Goal: Task Accomplishment & Management: Complete application form

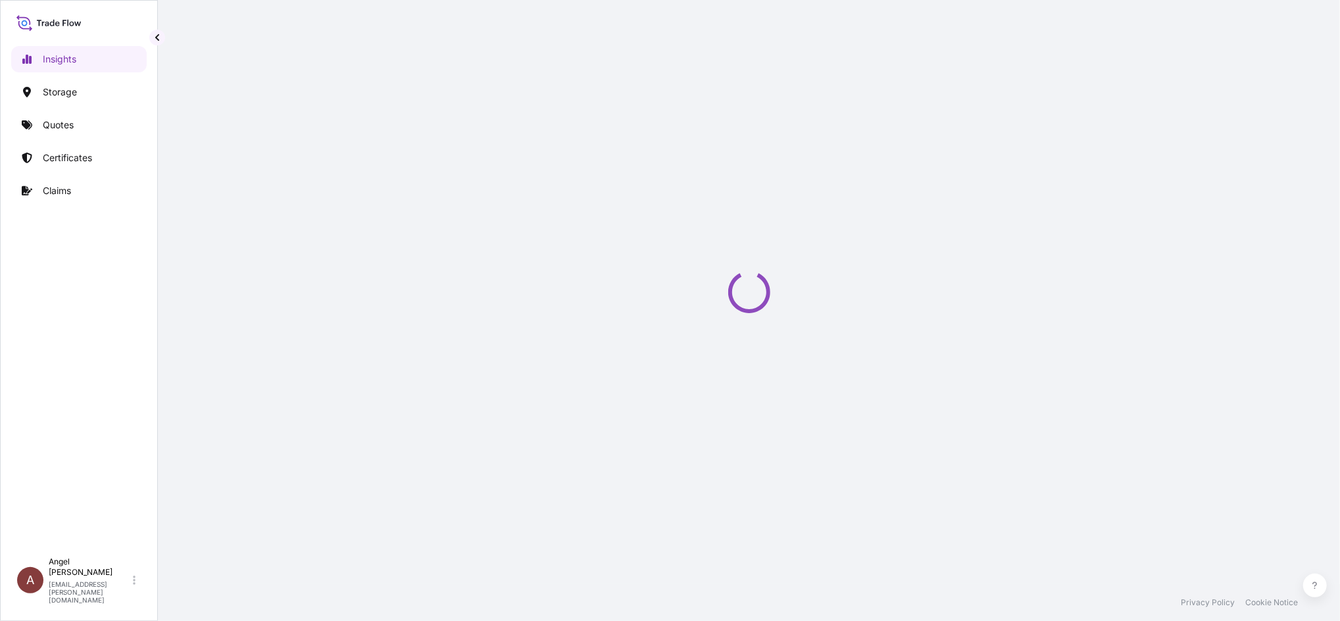
select select "2025"
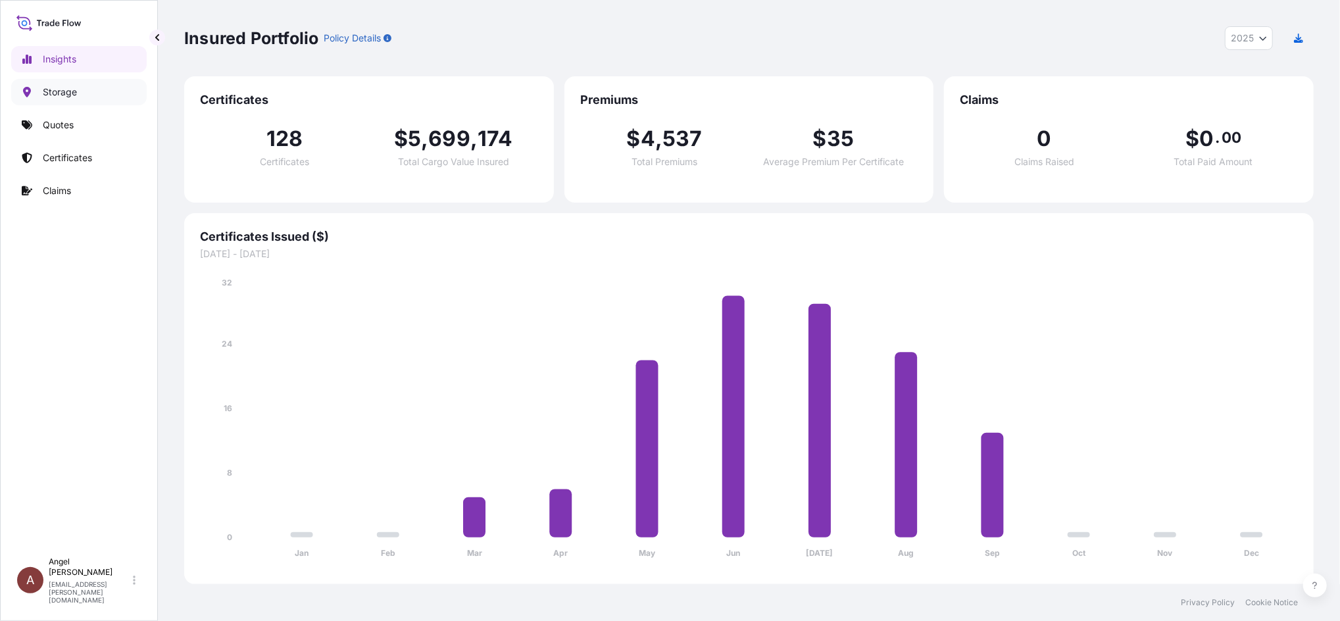
click at [50, 98] on p "Storage" at bounding box center [60, 92] width 34 height 13
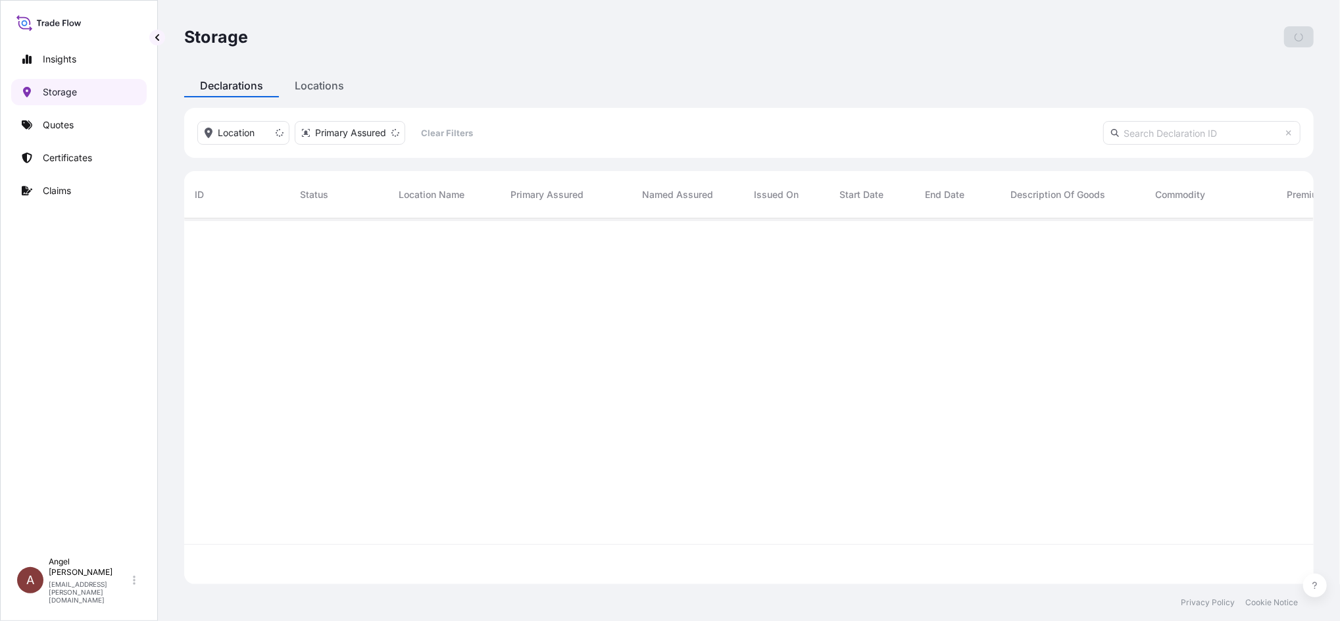
scroll to position [359, 1117]
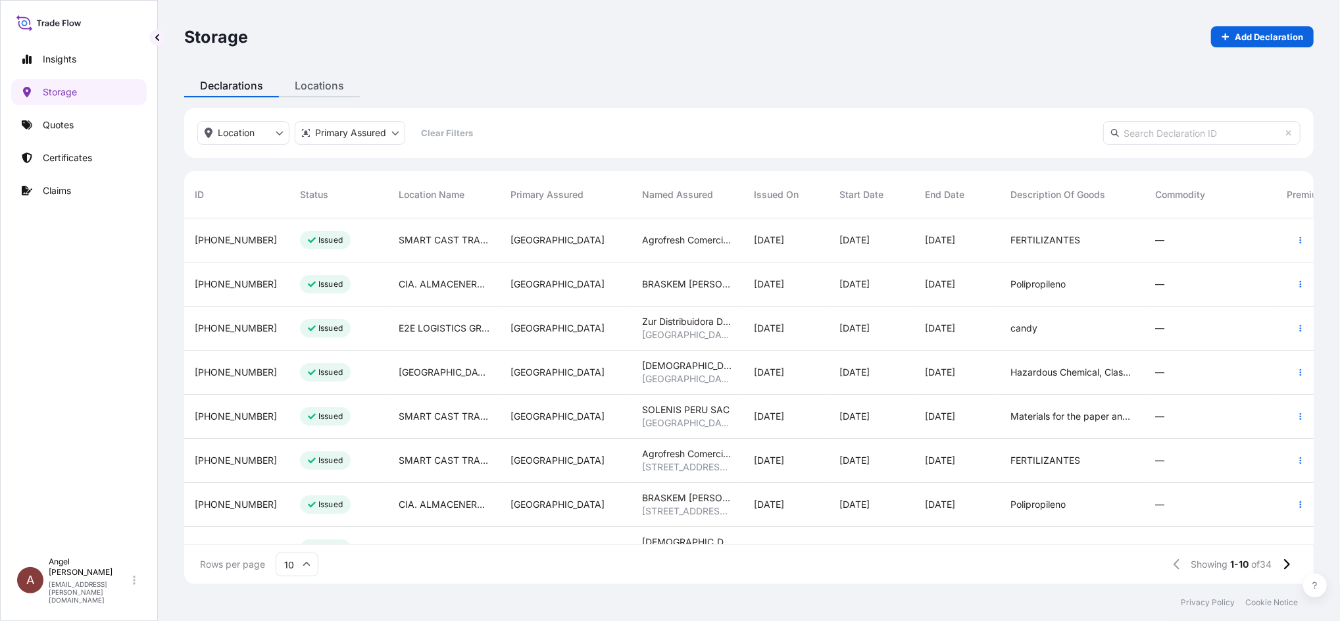
click at [316, 87] on div "Storage Add Declaration Declarations Locations Location Primary Assured Clear F…" at bounding box center [749, 292] width 1182 height 584
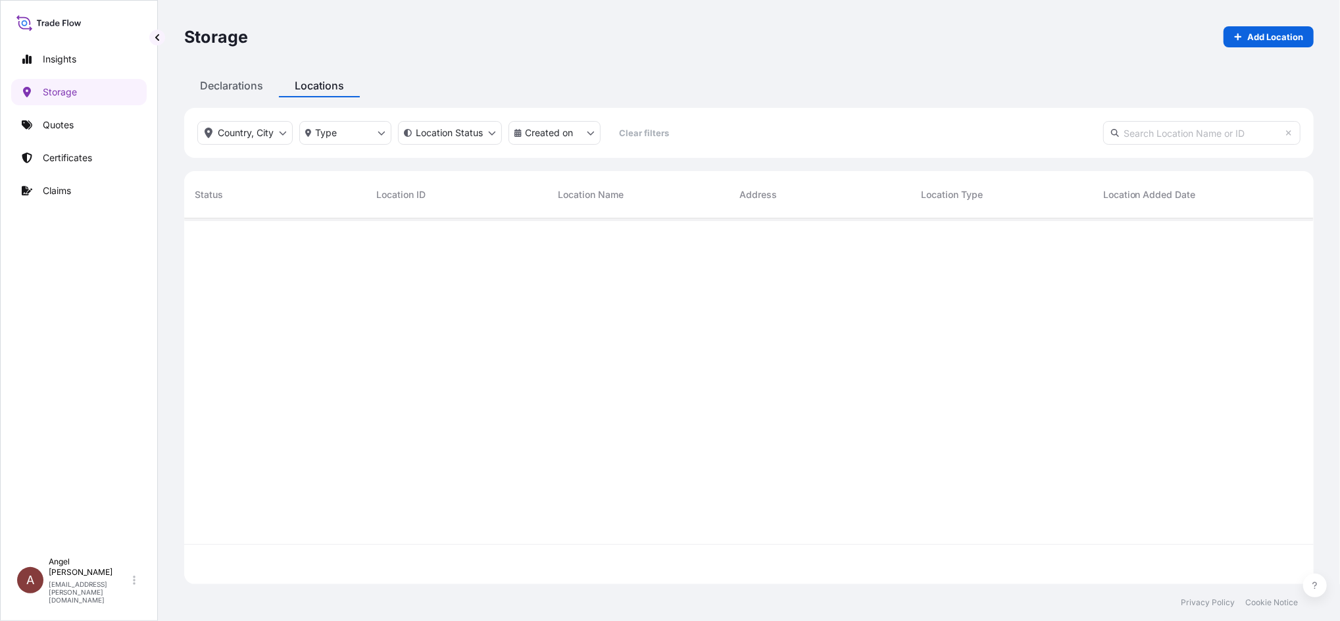
scroll to position [359, 1117]
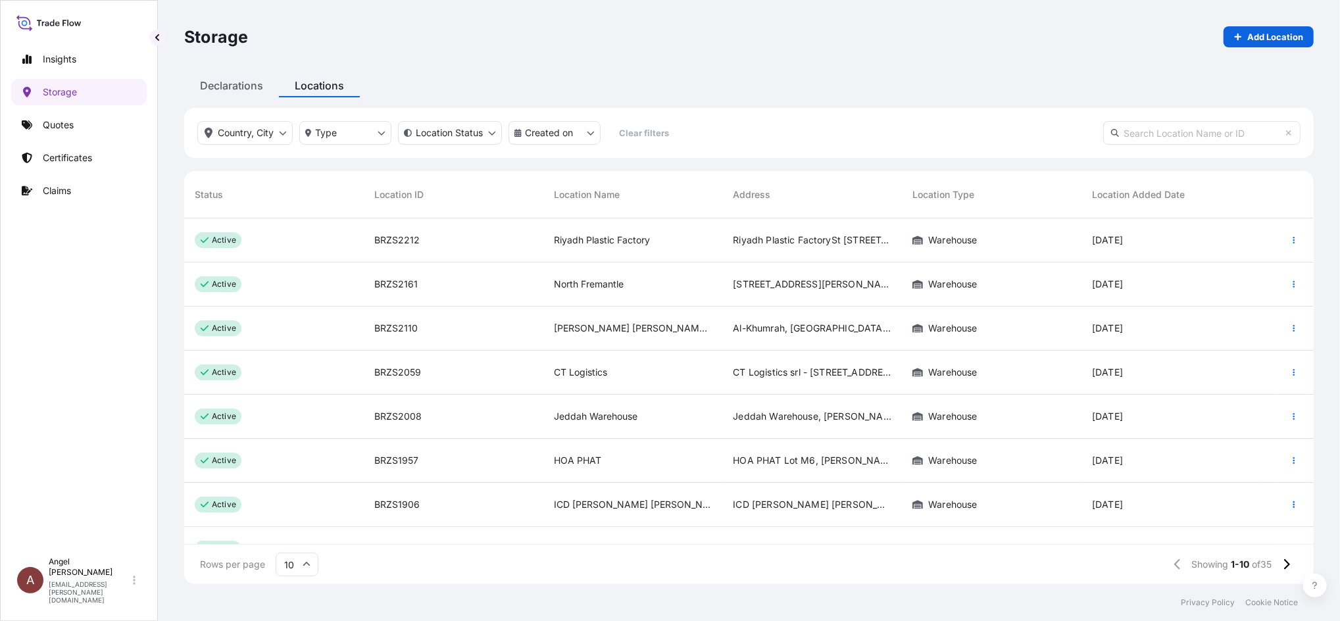
click at [1169, 136] on input "text" at bounding box center [1201, 133] width 197 height 24
click at [1130, 135] on input "text" at bounding box center [1201, 133] width 197 height 24
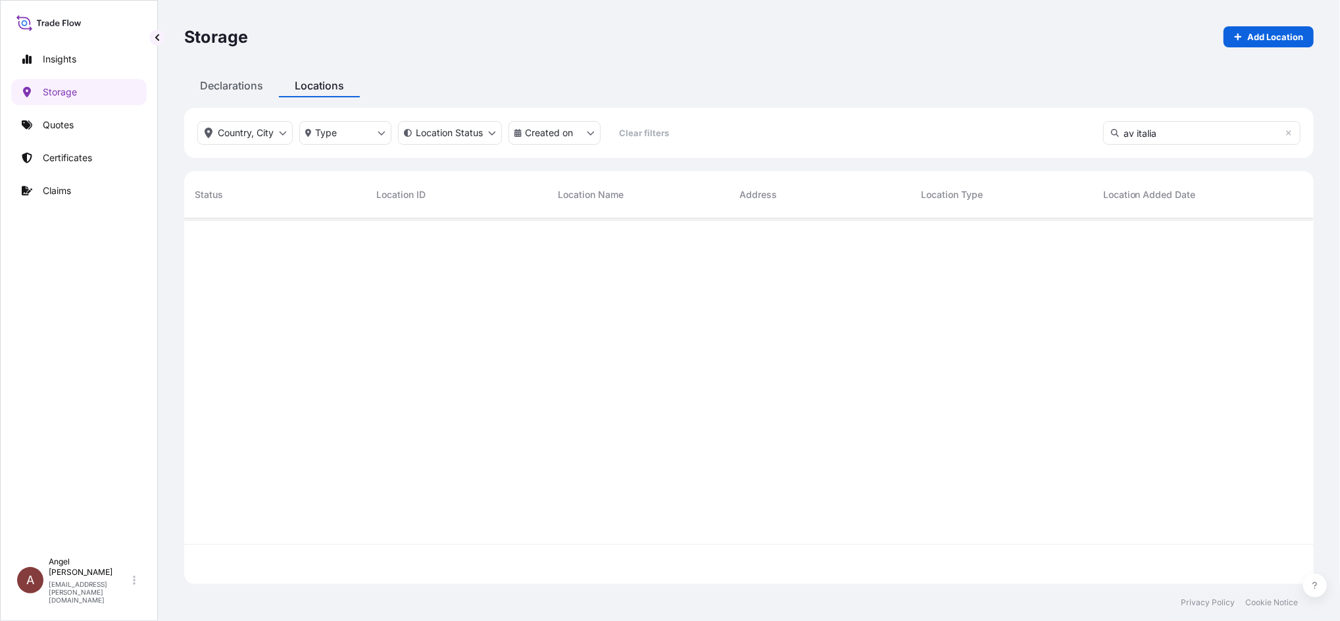
scroll to position [400, 1117]
drag, startPoint x: 1164, startPoint y: 134, endPoint x: 1097, endPoint y: 128, distance: 67.3
click at [1097, 128] on div "Country, City Type Location Status Created on Clear filters av [GEOGRAPHIC_DATA]" at bounding box center [749, 133] width 1130 height 50
drag, startPoint x: 1159, startPoint y: 133, endPoint x: 1099, endPoint y: 143, distance: 60.8
click at [1099, 143] on div "Country, City Type Location Status Created on Clear filters cytec" at bounding box center [749, 133] width 1130 height 50
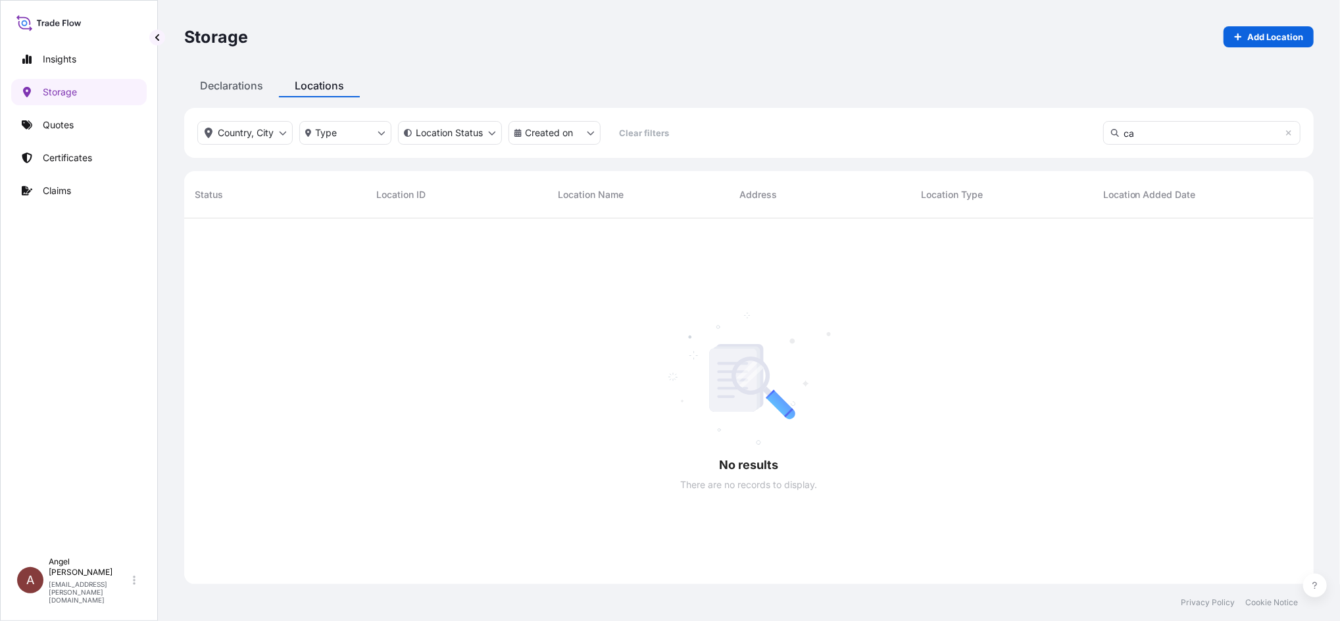
type input "c"
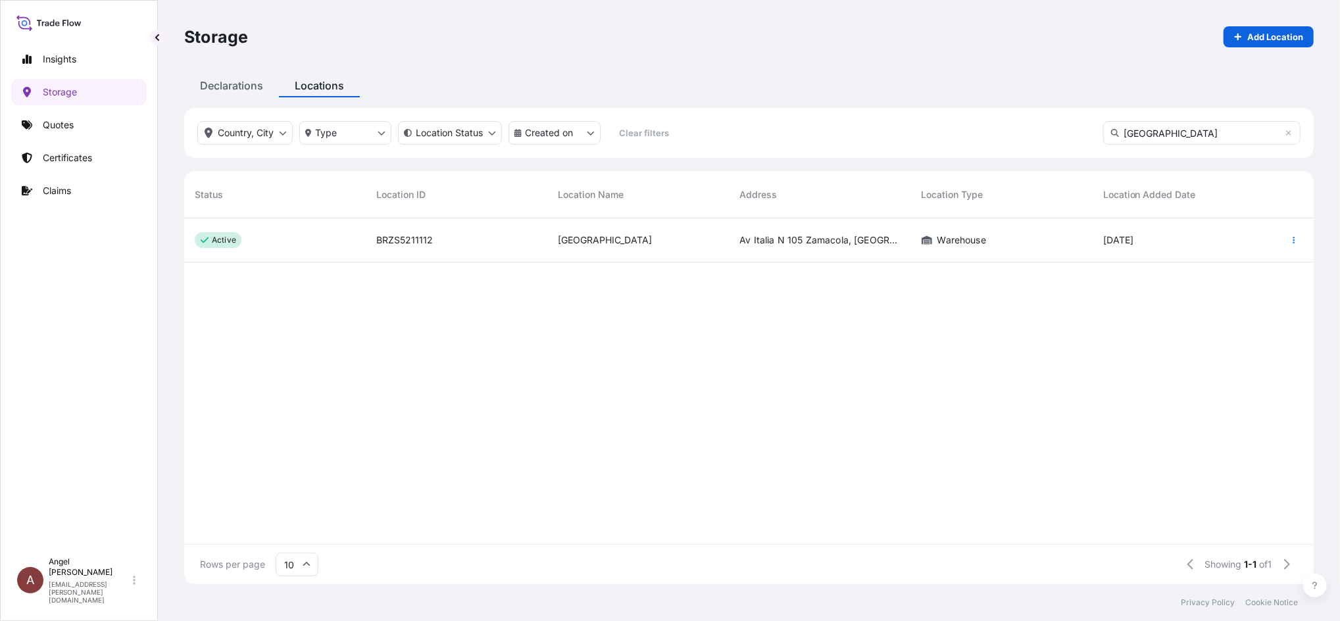
type input "[GEOGRAPHIC_DATA]"
click at [619, 253] on div "[GEOGRAPHIC_DATA]" at bounding box center [638, 240] width 182 height 44
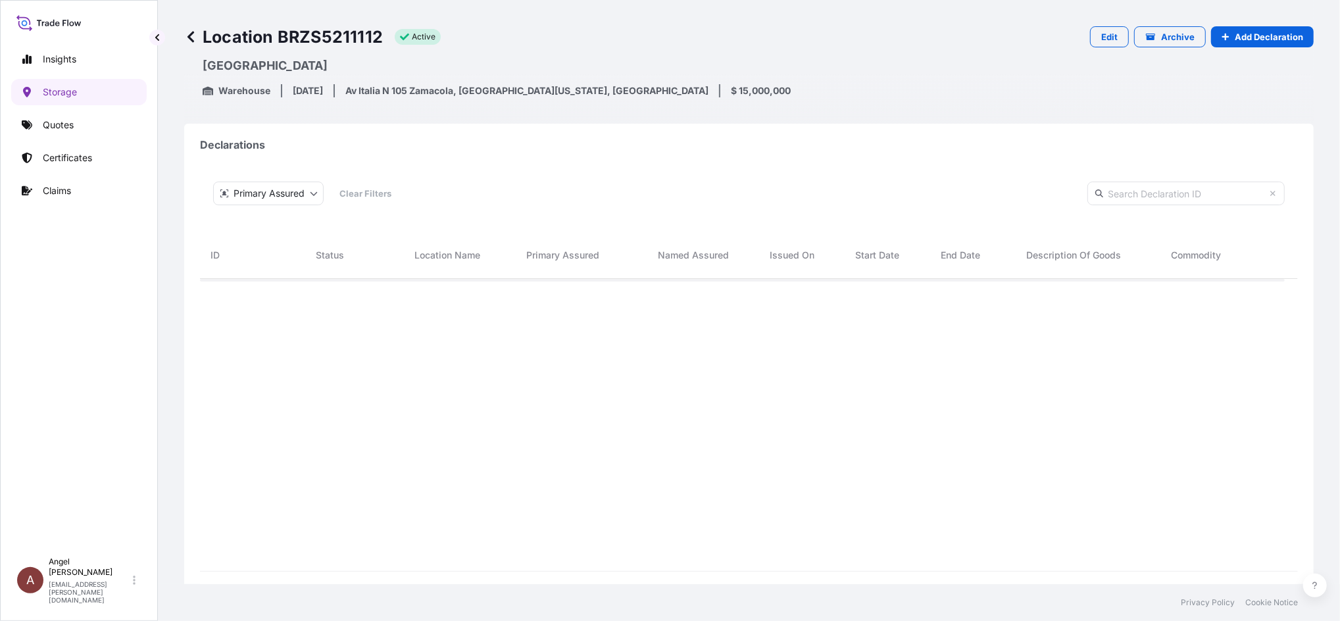
scroll to position [325, 1071]
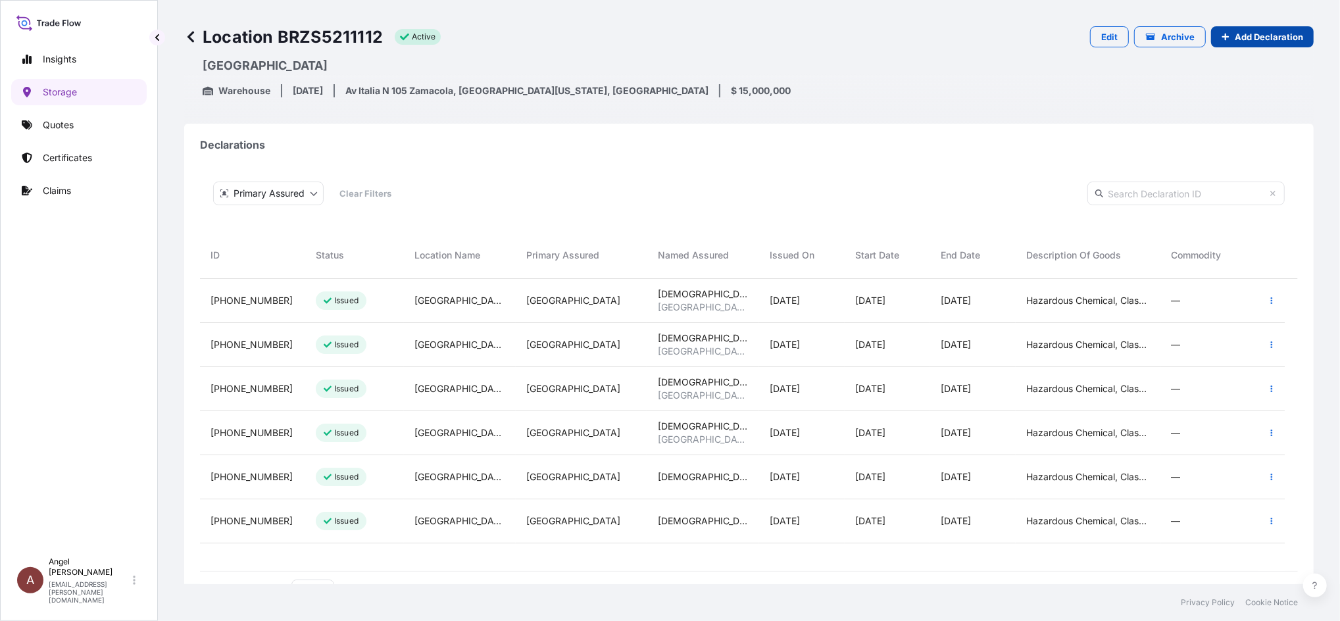
click at [1246, 45] on link "Add Declaration" at bounding box center [1262, 36] width 103 height 21
select select "31635"
select select "882"
select select "USD"
select select "mt"
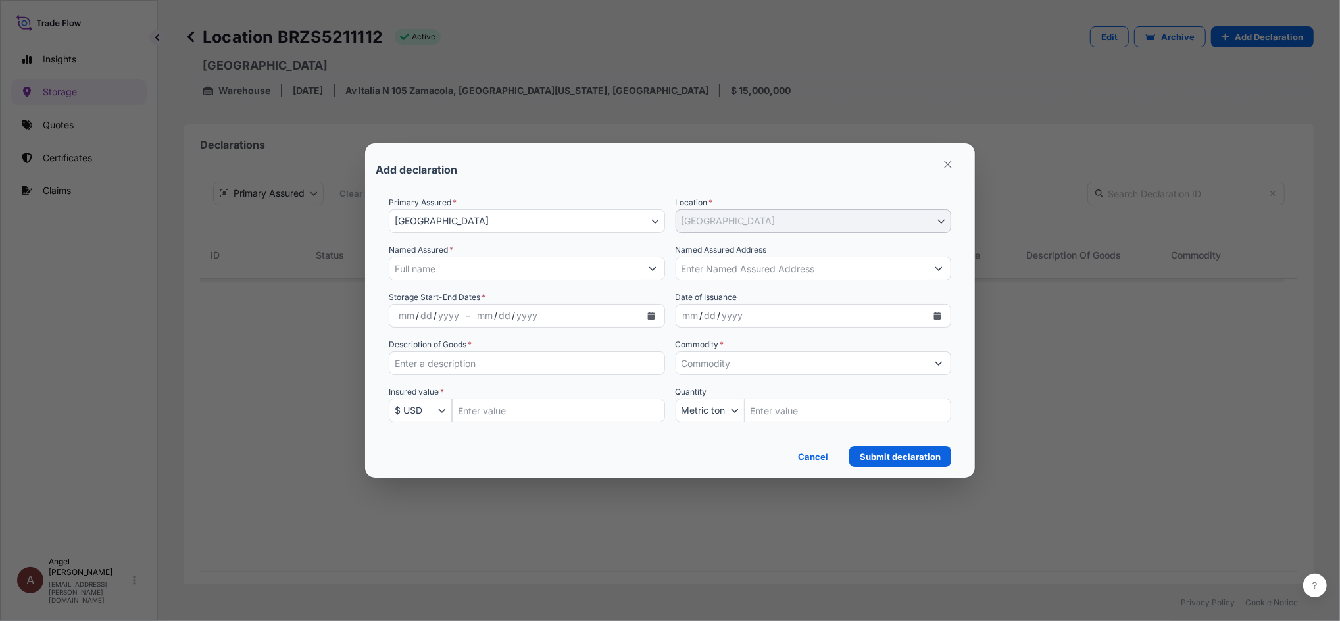
click at [580, 265] on input "Named Assured *" at bounding box center [515, 269] width 251 height 24
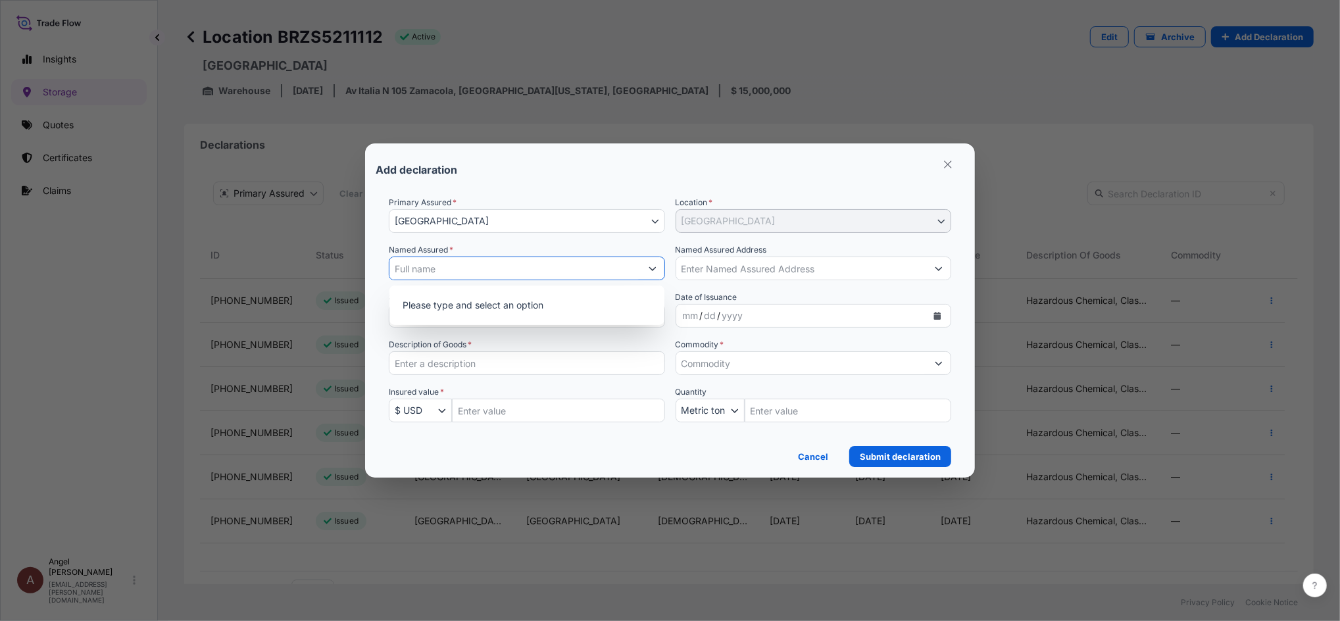
click at [636, 271] on input "Named Assured *" at bounding box center [515, 269] width 251 height 24
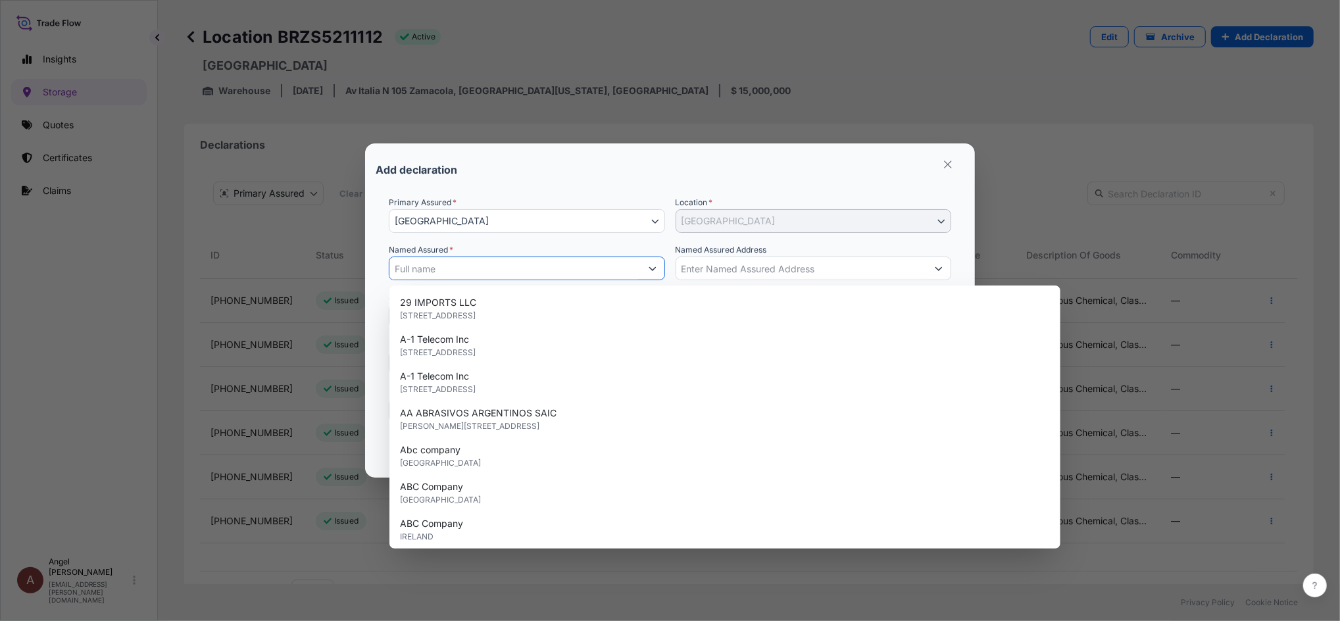
click at [511, 267] on input "Named Assured *" at bounding box center [515, 269] width 251 height 24
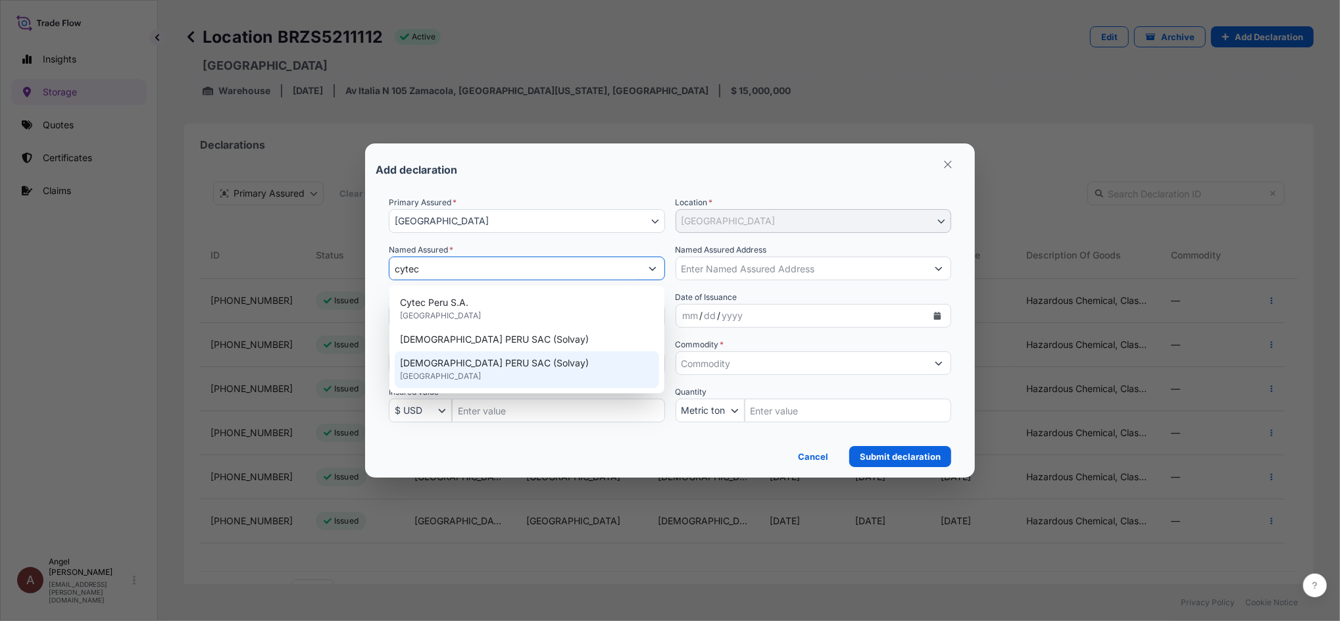
click at [497, 366] on span "[DEMOGRAPHIC_DATA] PERU SAC (Solvay)" at bounding box center [494, 363] width 189 height 13
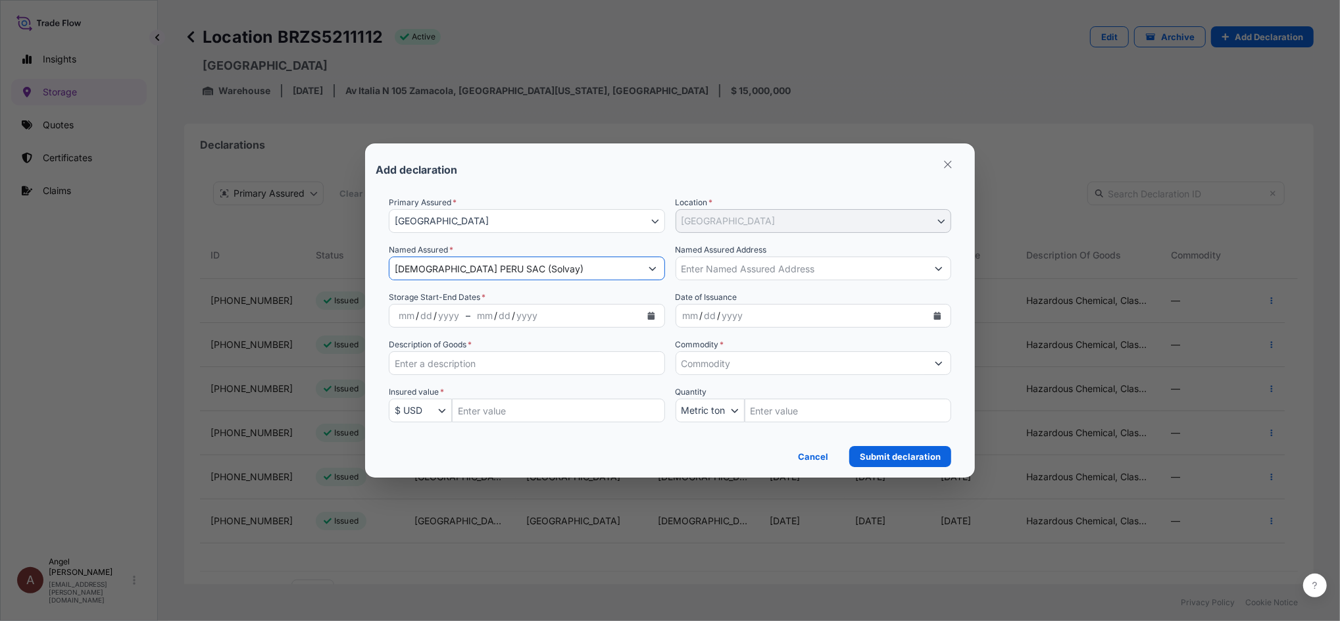
type input "[DEMOGRAPHIC_DATA] PERU SAC (Solvay)"
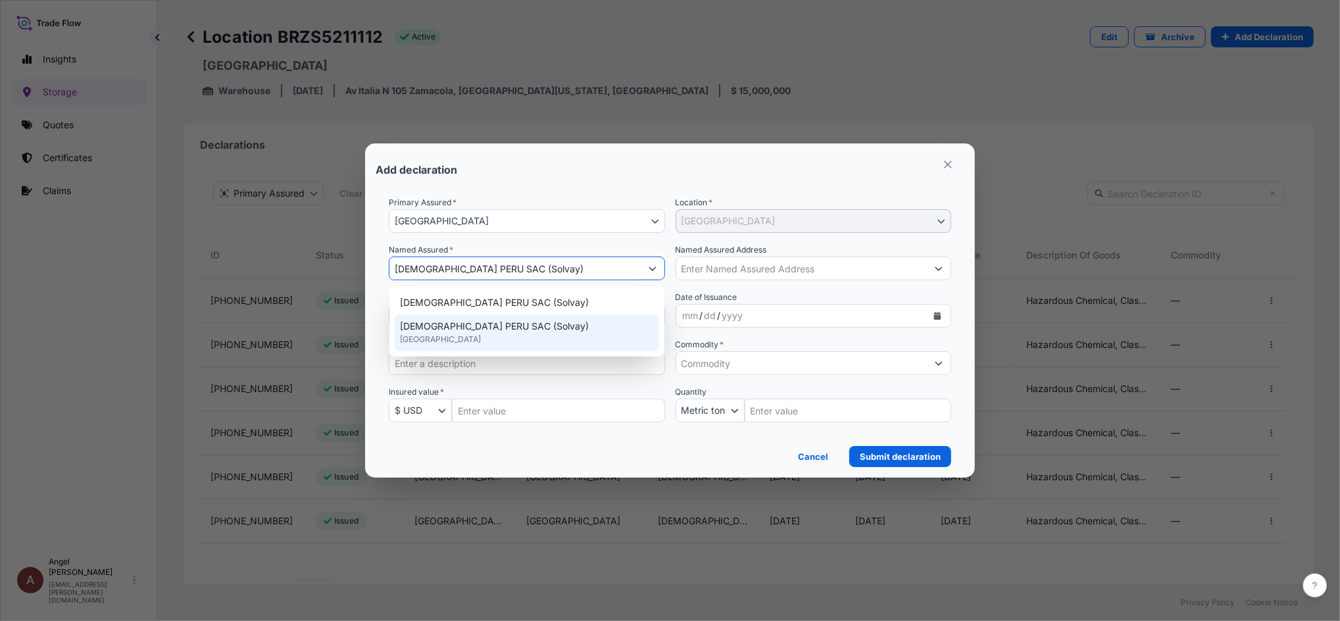
click at [474, 322] on span "[DEMOGRAPHIC_DATA] PERU SAC (Solvay)" at bounding box center [494, 326] width 189 height 13
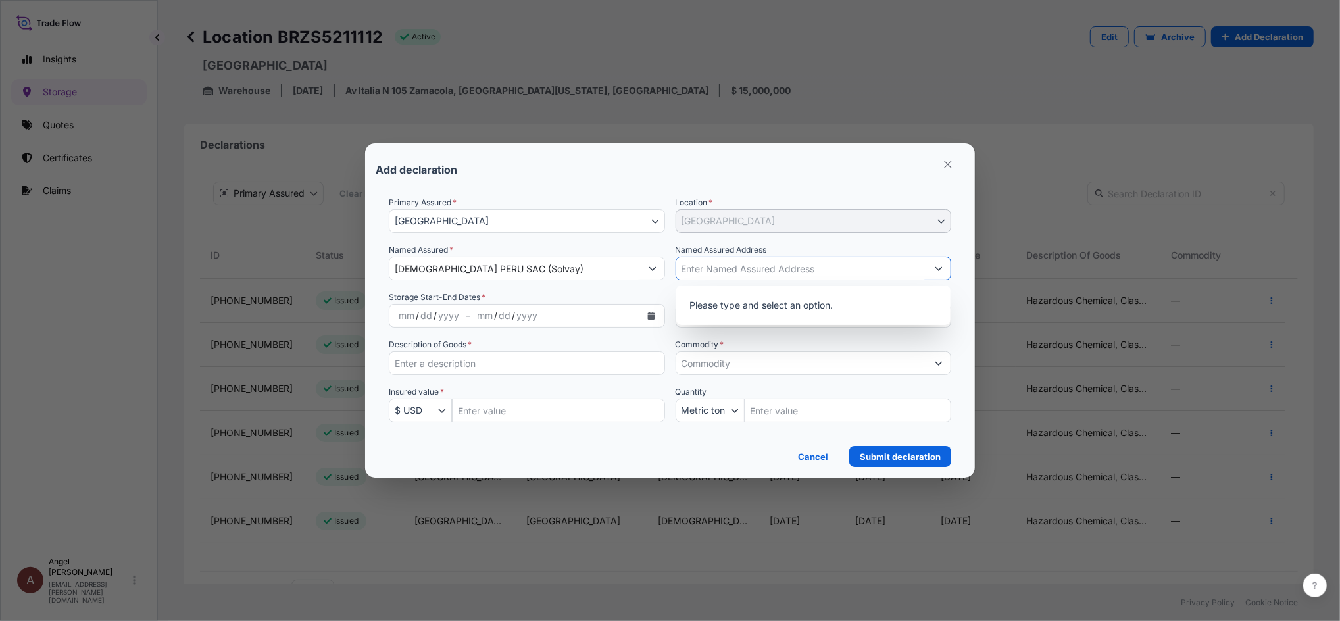
click at [753, 277] on input "Named Assured Address" at bounding box center [801, 269] width 251 height 24
click at [712, 267] on input "Named Assured Address" at bounding box center [801, 269] width 251 height 24
paste input "Av Italia N 105 Zamacola, [GEOGRAPHIC_DATA][US_STATE], [GEOGRAPHIC_DATA]"
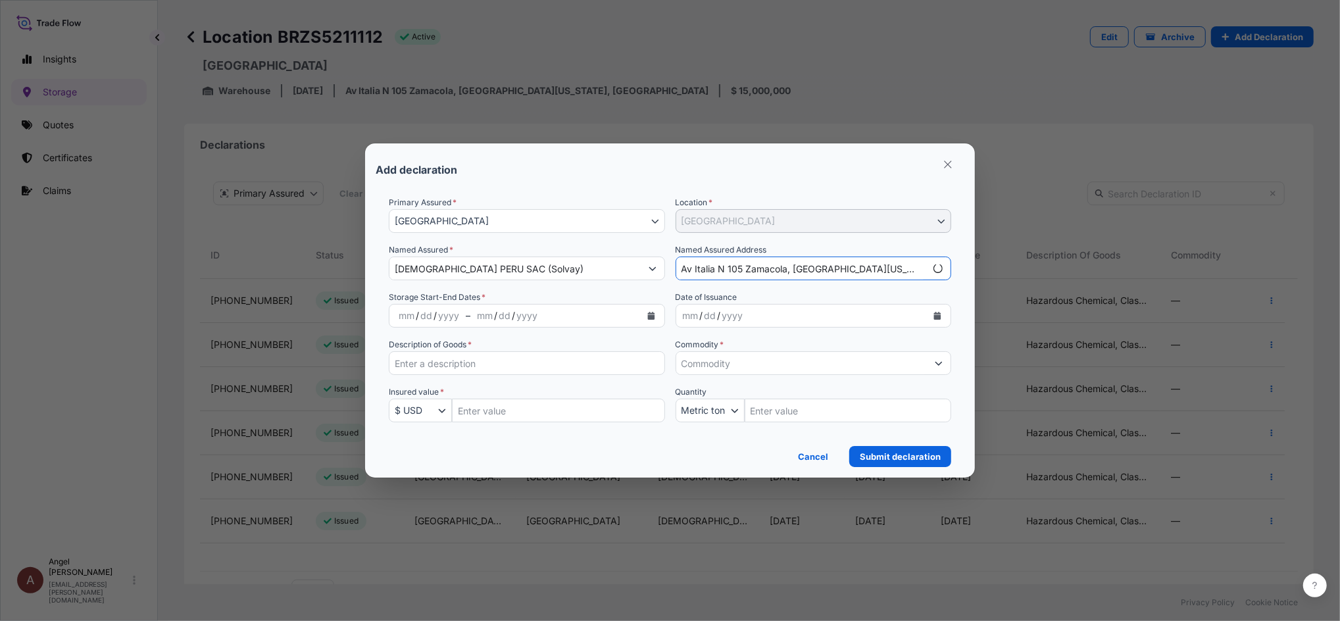
type input "Av Italia N 105 Zamacola, [GEOGRAPHIC_DATA][US_STATE], [GEOGRAPHIC_DATA]"
click at [647, 317] on icon "Calendar" at bounding box center [650, 316] width 7 height 8
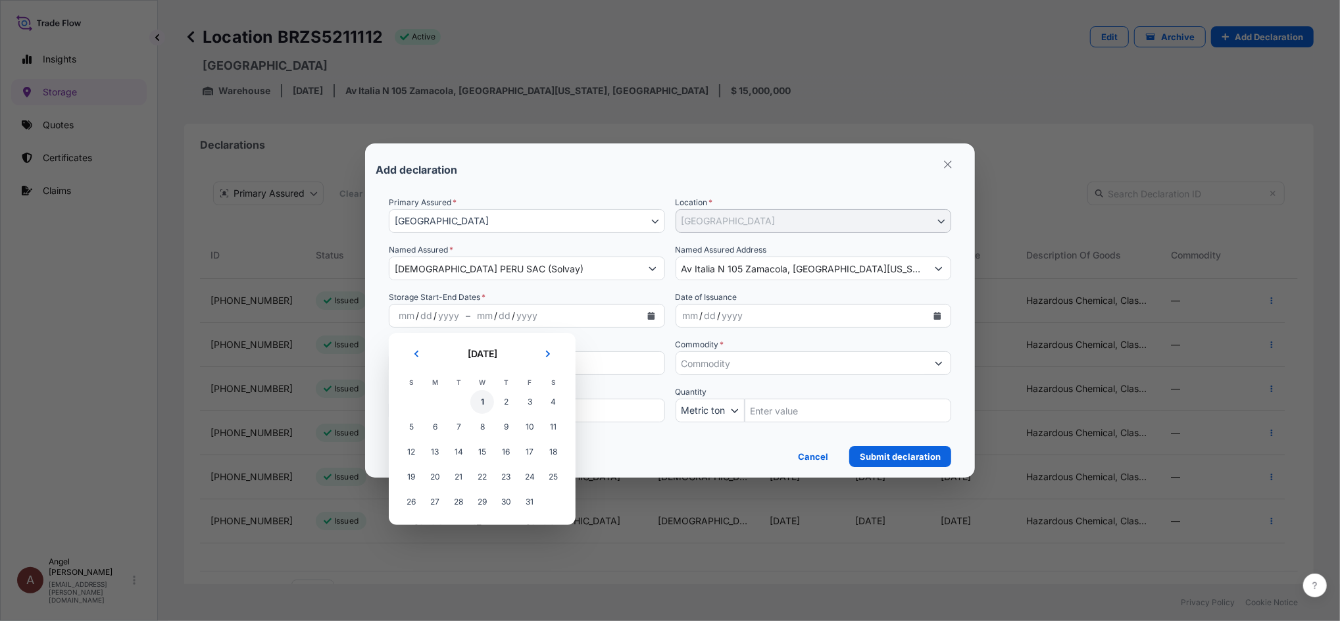
click at [488, 405] on span "1" at bounding box center [482, 402] width 24 height 24
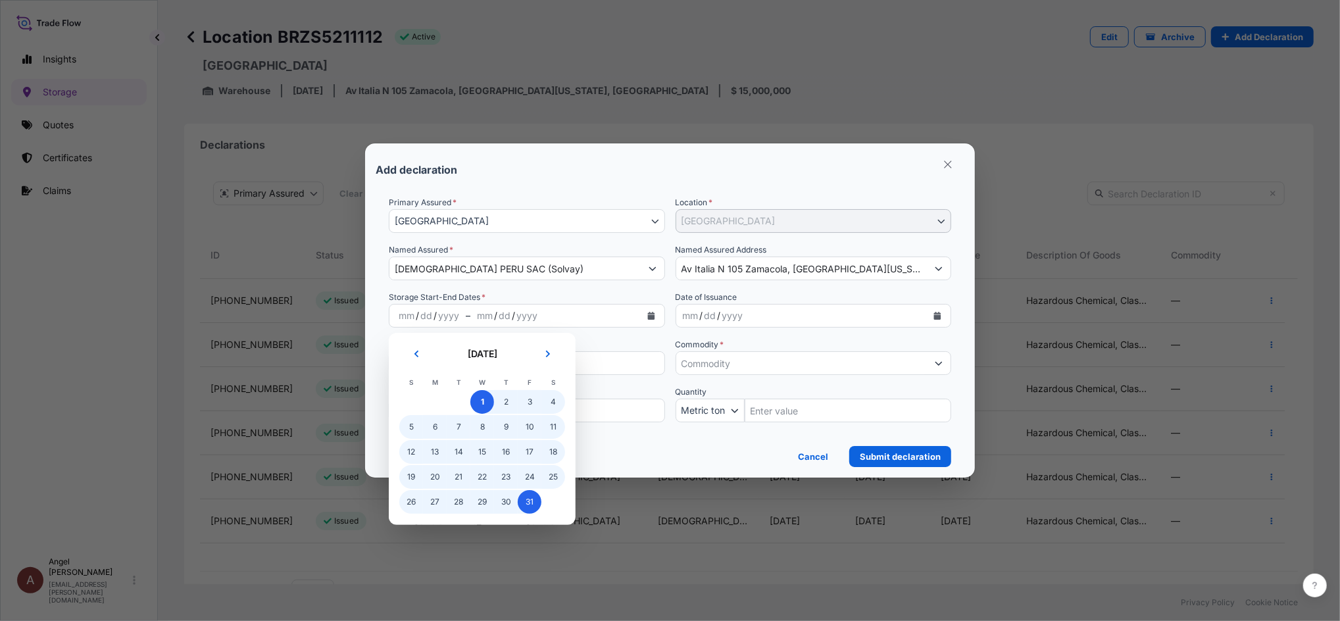
click at [532, 504] on span "31" at bounding box center [530, 502] width 24 height 24
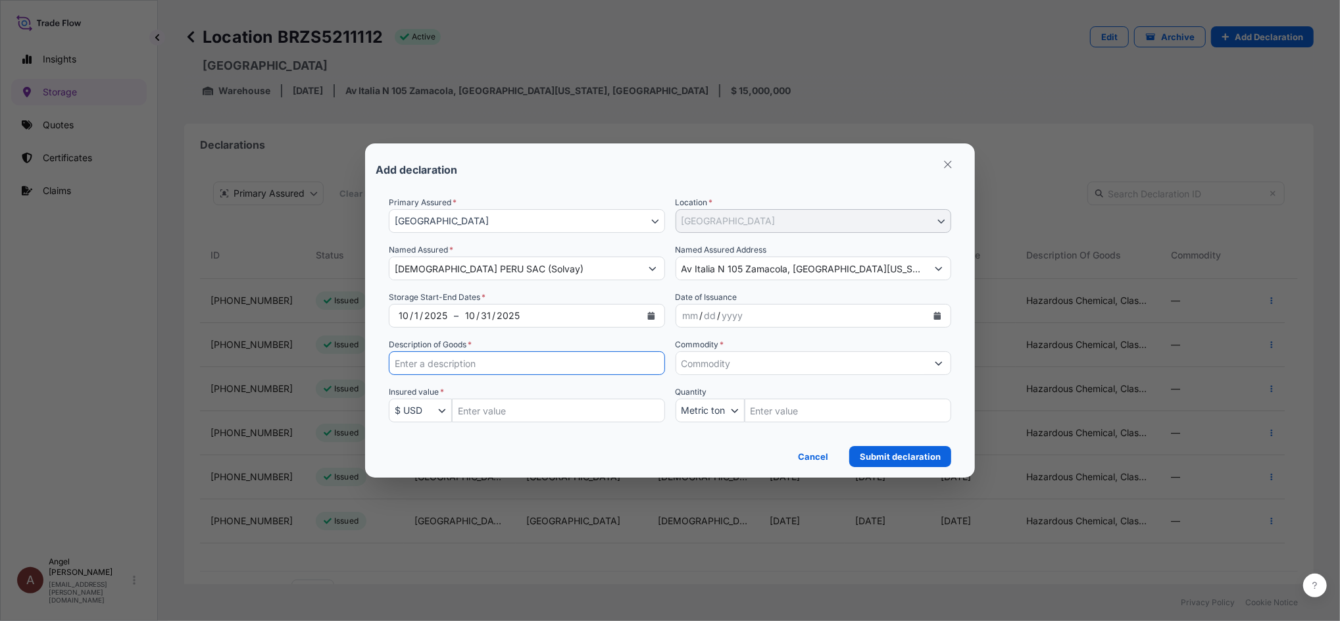
click at [653, 367] on input "Description of Goods *" at bounding box center [527, 363] width 276 height 24
paste input "Hazardous Chemical, Class 3, 8, 9"
type input "Hazardous Chemical, Class 3, 8, 9"
click at [543, 405] on input "Insured Value Amount" at bounding box center [558, 411] width 213 height 24
paste input "4463792.47"
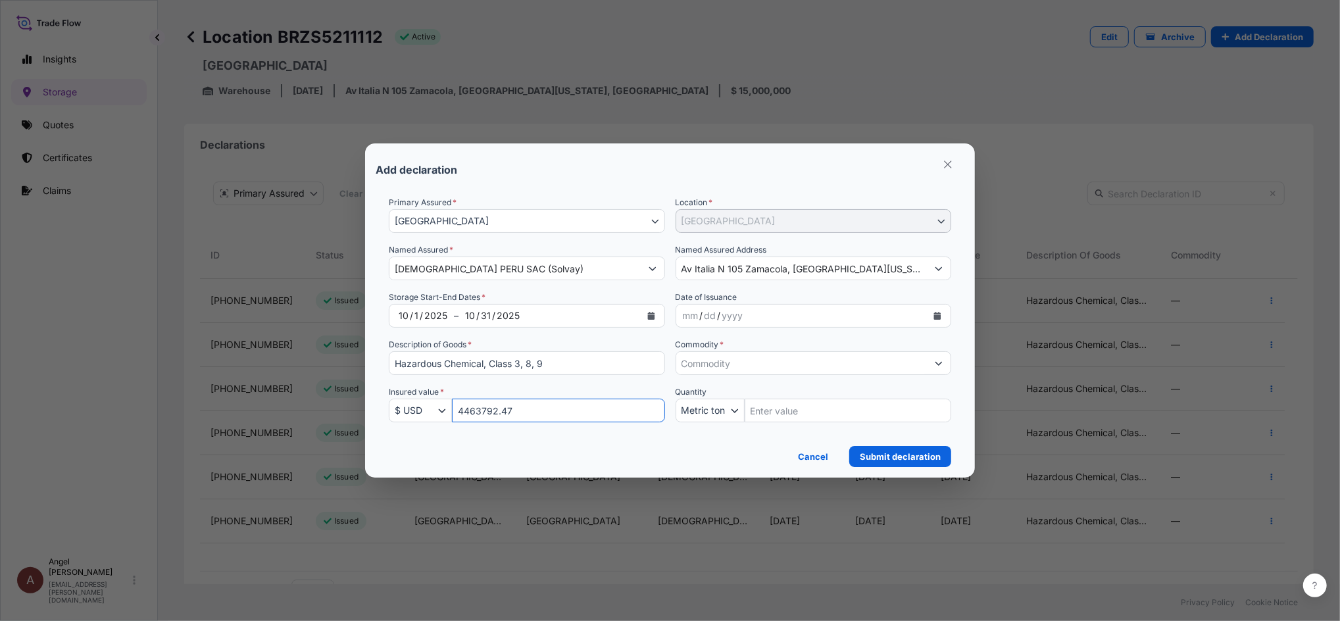
type input "4463792.47"
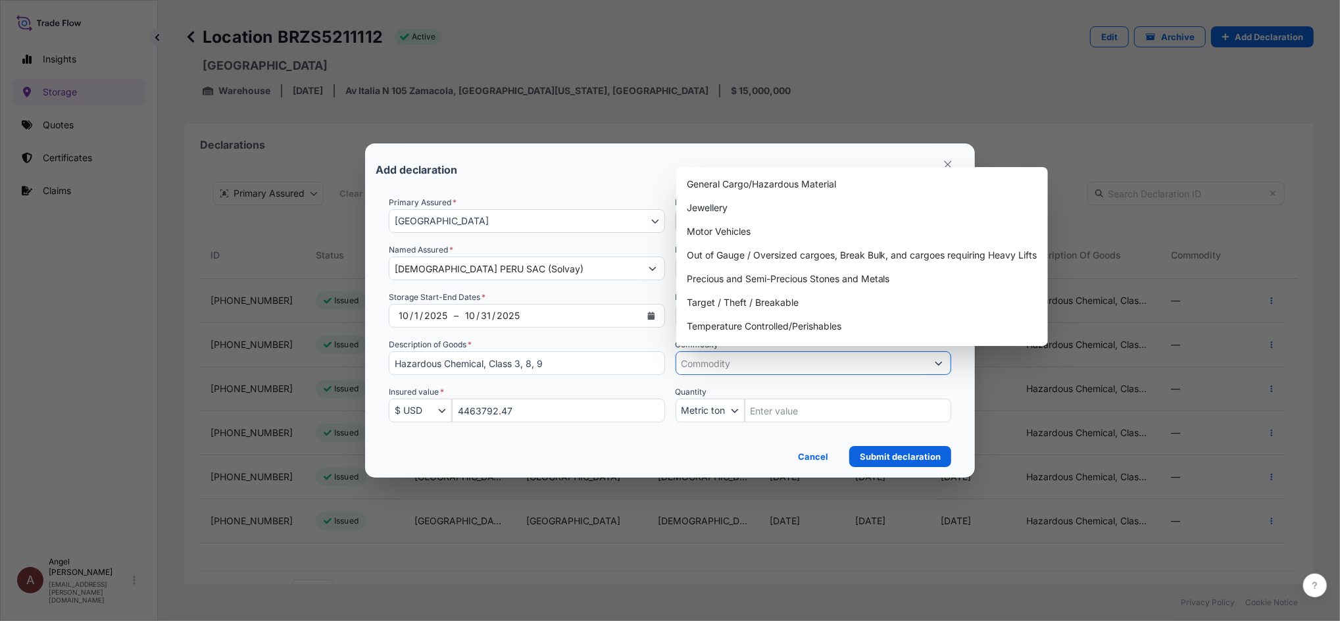
click at [798, 359] on input "Commodity *" at bounding box center [801, 363] width 251 height 24
click at [745, 193] on div "General Cargo/Hazardous Material" at bounding box center [862, 184] width 361 height 24
type input "General Cargo/Hazardous Material"
click at [796, 151] on section "Add declaration Primary Assured * [GEOGRAPHIC_DATA] [GEOGRAPHIC_DATA] Location …" at bounding box center [670, 310] width 610 height 334
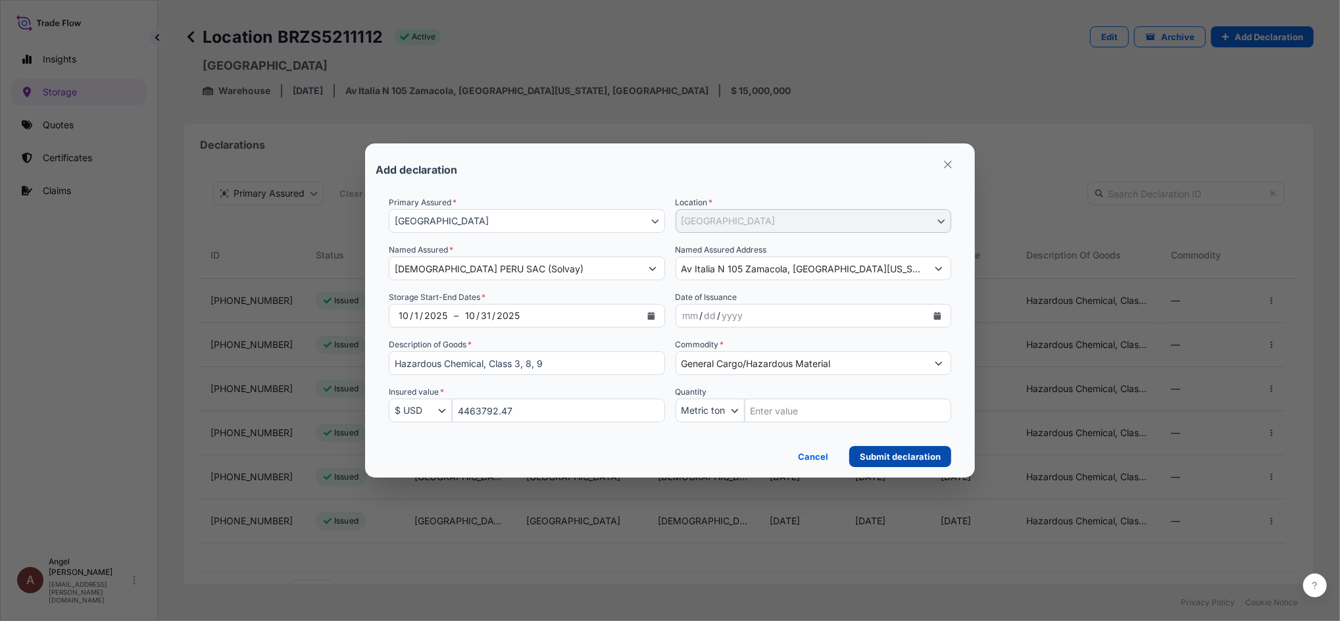
click at [912, 459] on p "Submit declaration" at bounding box center [900, 456] width 81 height 13
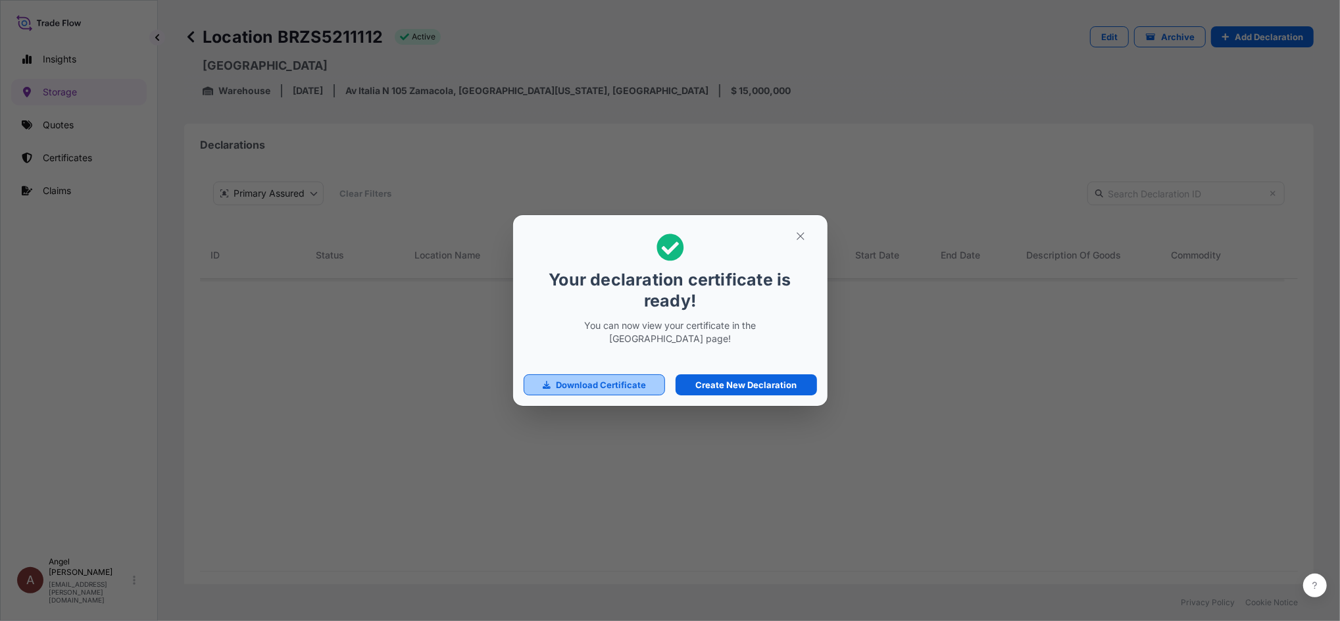
click at [561, 388] on p "Download Certificate" at bounding box center [601, 384] width 90 height 13
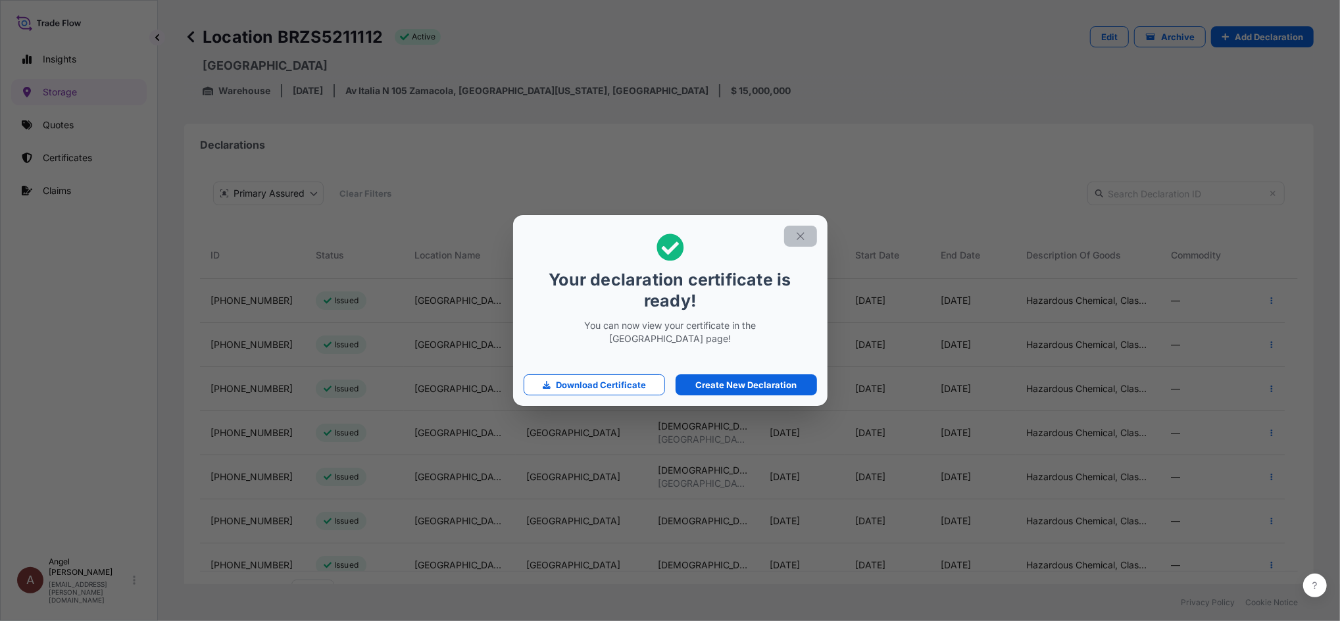
click at [801, 237] on icon "button" at bounding box center [800, 235] width 7 height 7
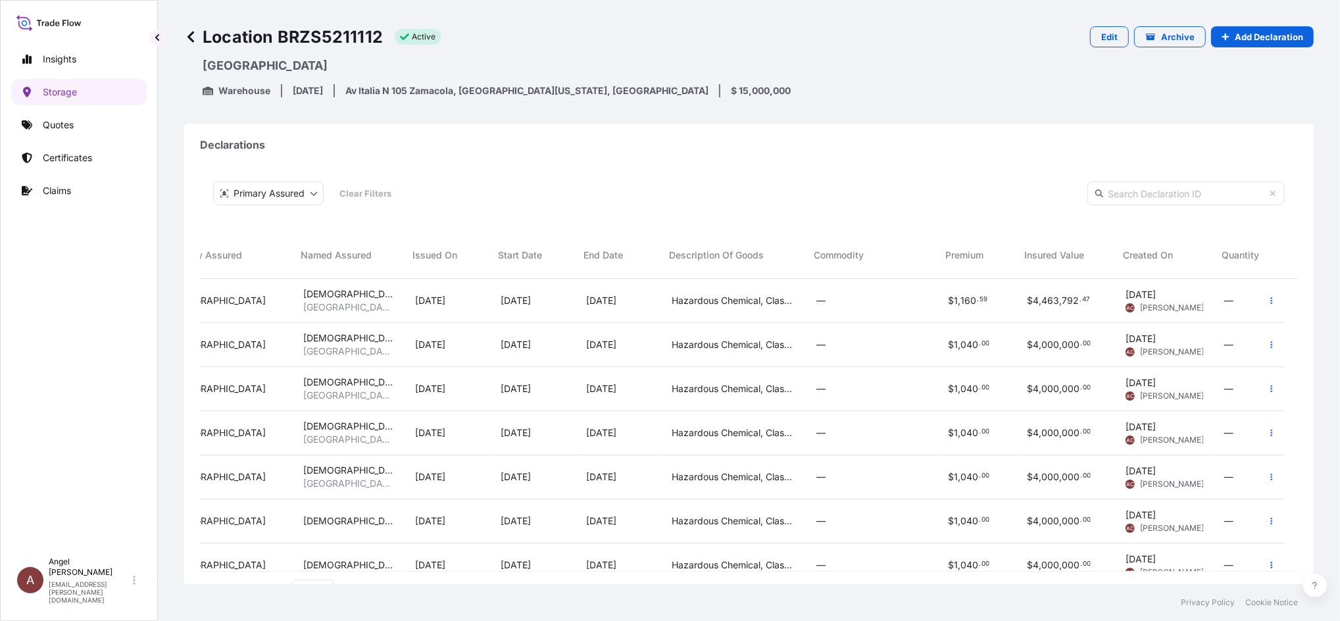
scroll to position [0, 358]
click at [79, 97] on link "Storage" at bounding box center [79, 92] width 136 height 26
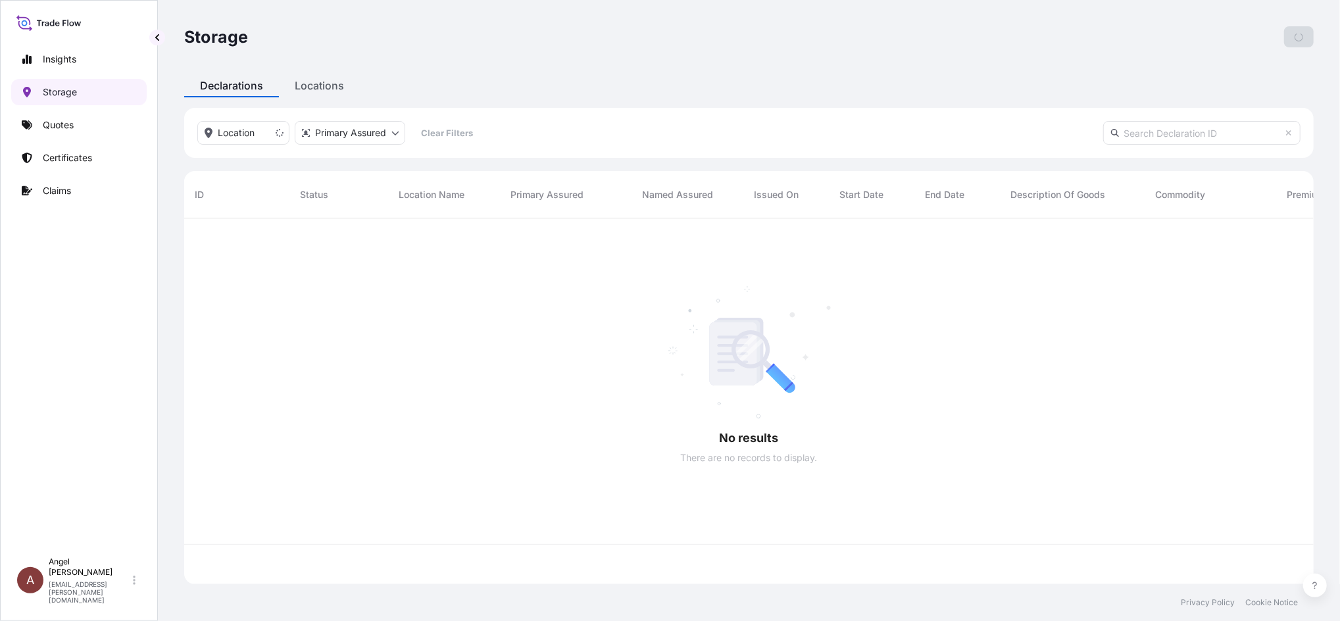
scroll to position [359, 1117]
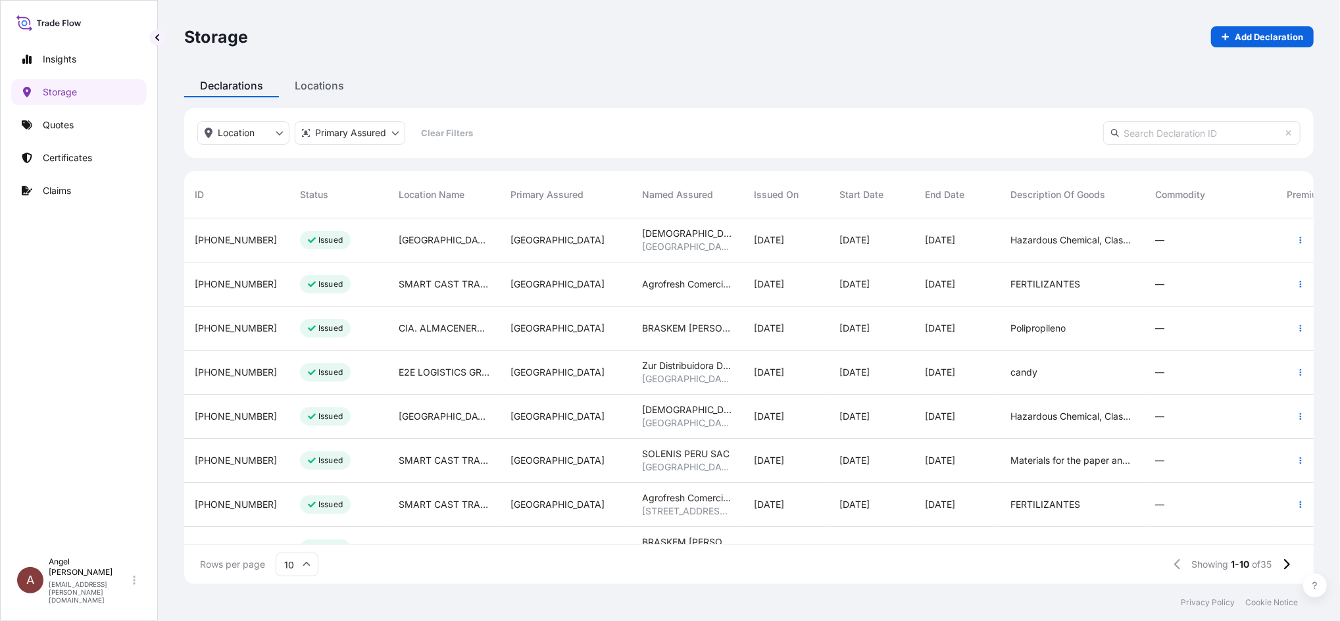
click at [1162, 131] on input "text" at bounding box center [1201, 133] width 197 height 24
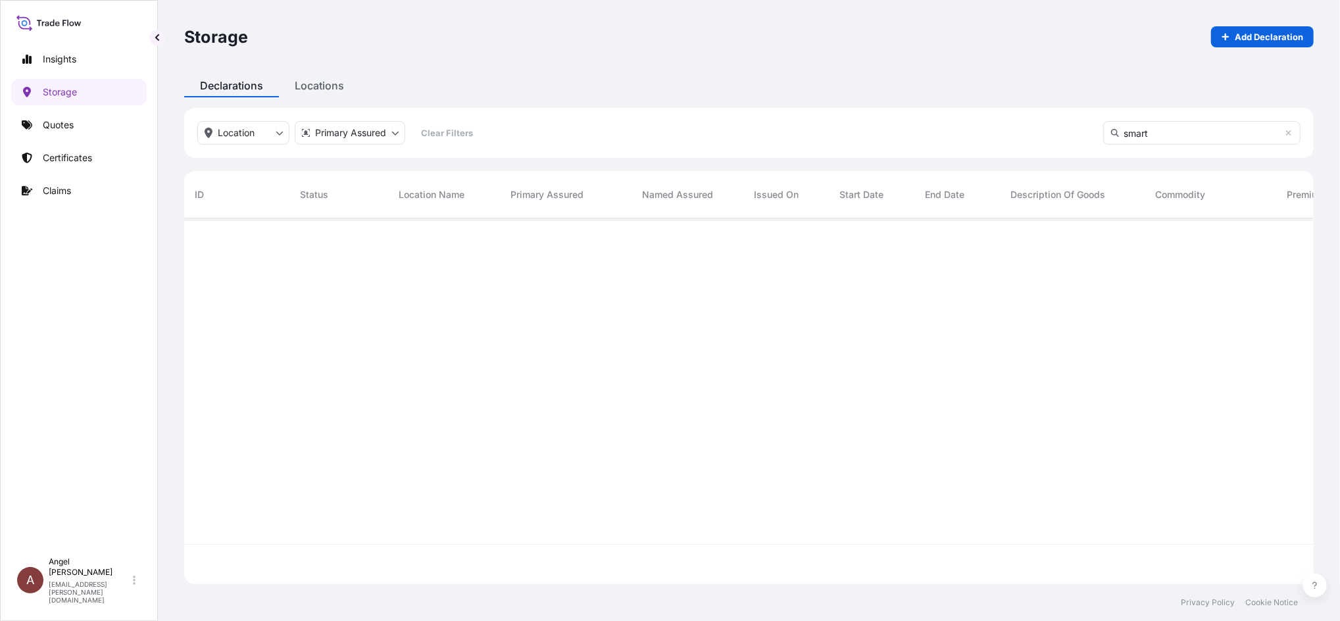
scroll to position [400, 1117]
drag, startPoint x: 1199, startPoint y: 139, endPoint x: 1066, endPoint y: 145, distance: 133.0
click at [1066, 145] on div "Location Primary Assured Clear Filters smart" at bounding box center [749, 133] width 1130 height 50
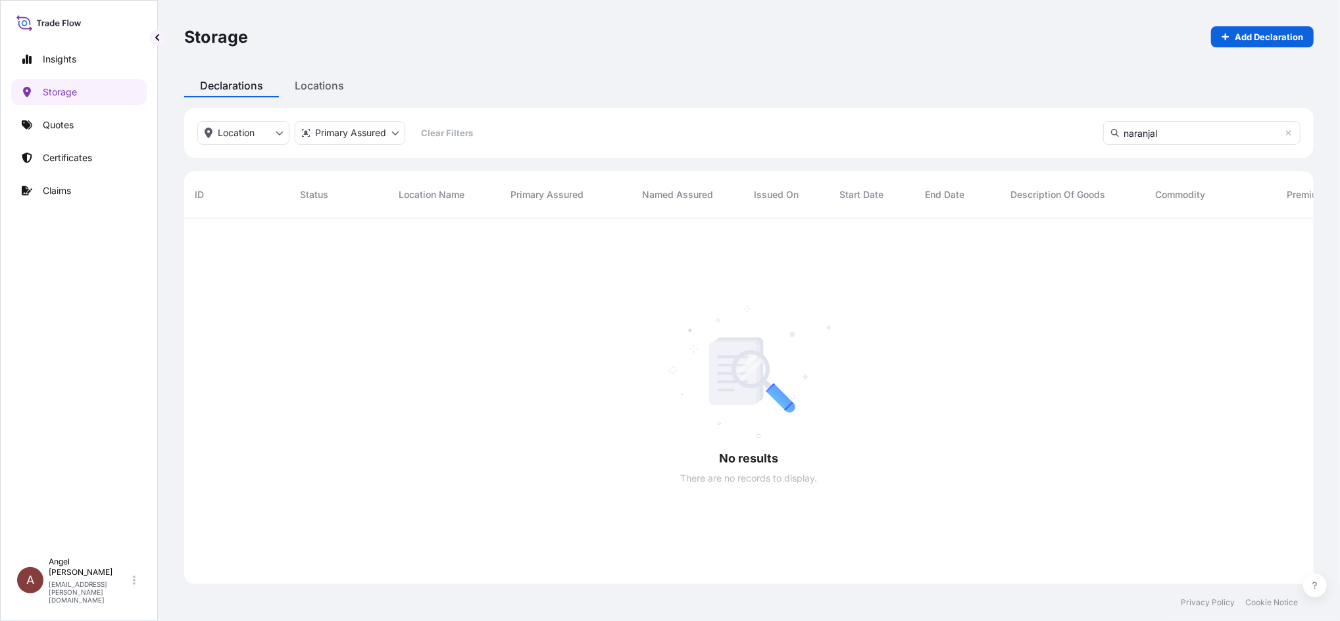
drag, startPoint x: 1153, startPoint y: 136, endPoint x: 1100, endPoint y: 131, distance: 53.5
click at [1100, 131] on div "Location Primary Assured Clear Filters naranjal" at bounding box center [749, 133] width 1130 height 50
drag, startPoint x: 1181, startPoint y: 132, endPoint x: 1079, endPoint y: 109, distance: 104.6
click at [1079, 109] on div "Location Primary Assured Clear Filters naranjal" at bounding box center [749, 133] width 1130 height 50
type input "smart"
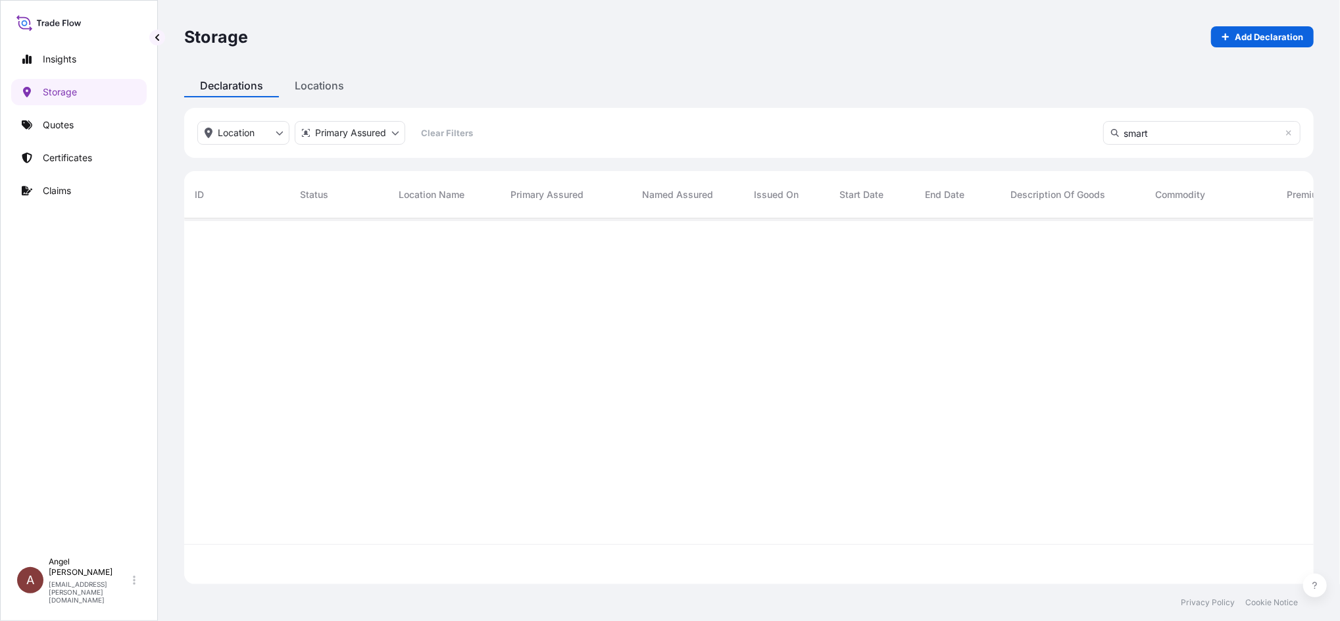
scroll to position [400, 1117]
drag, startPoint x: 1156, startPoint y: 137, endPoint x: 1081, endPoint y: 158, distance: 77.9
click at [1087, 157] on div "Location Primary Assured Clear Filters smart" at bounding box center [749, 133] width 1130 height 50
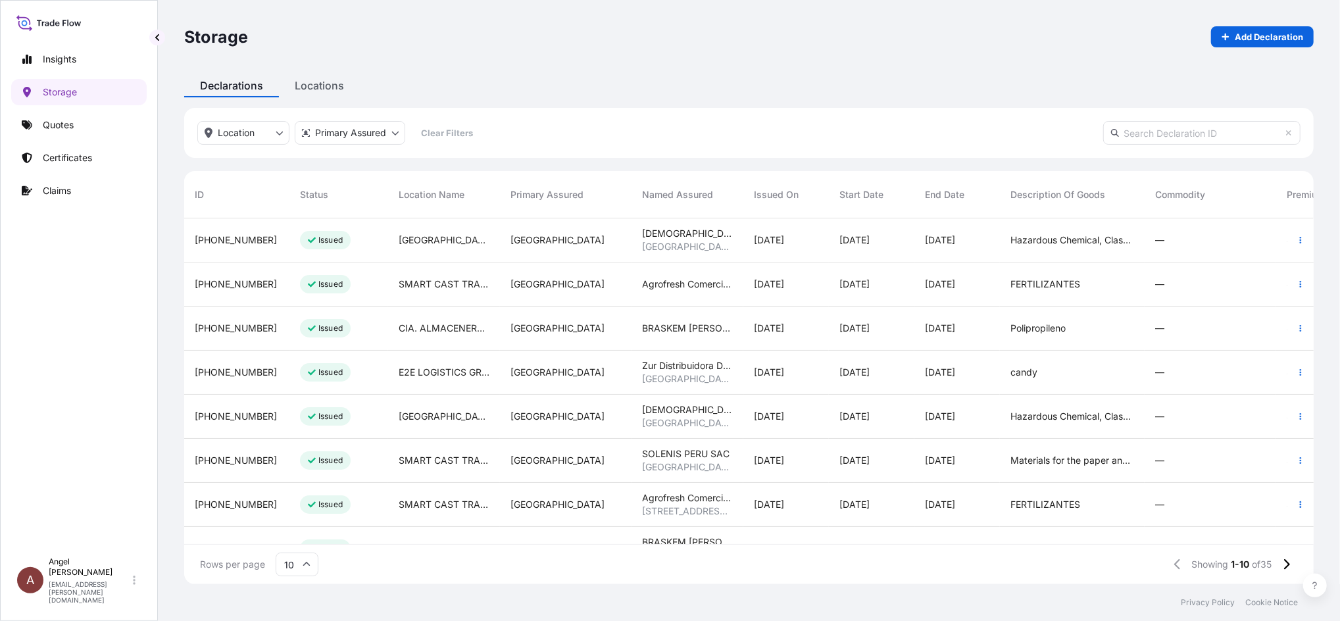
click at [1169, 134] on input "text" at bounding box center [1201, 133] width 197 height 24
click at [321, 84] on div "Storage Add Declaration Declarations Locations Location Primary Assured Clear F…" at bounding box center [749, 292] width 1182 height 584
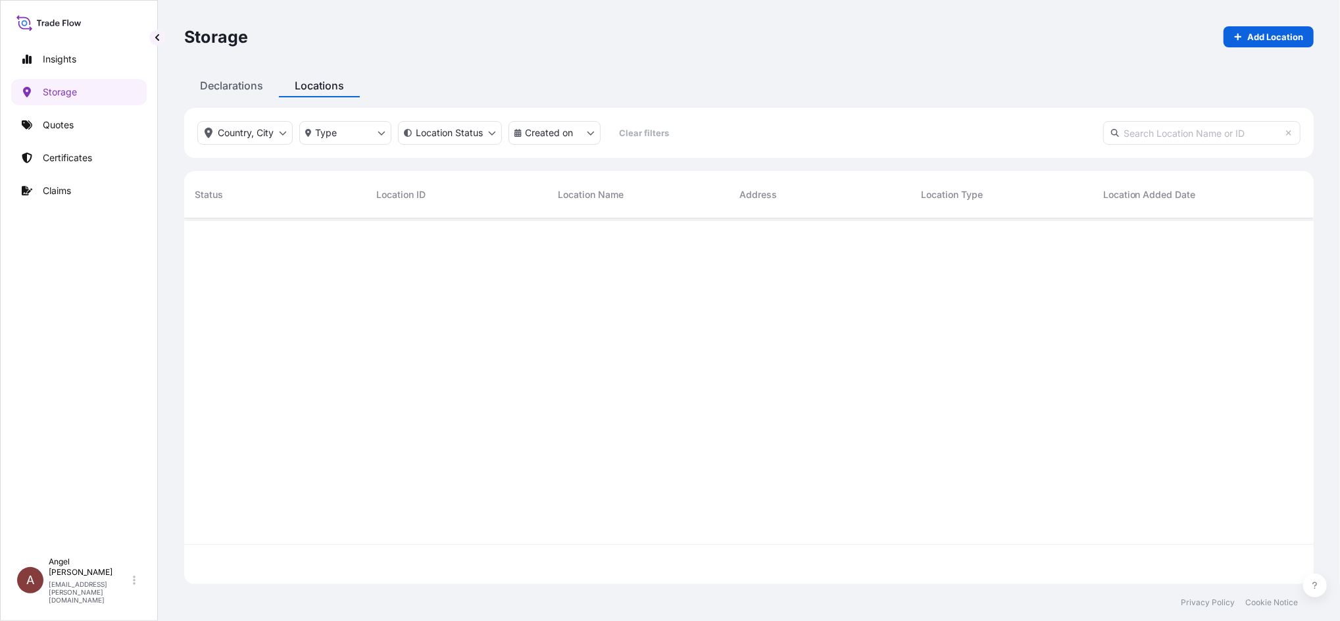
scroll to position [359, 1117]
click at [1161, 135] on input "text" at bounding box center [1201, 133] width 197 height 24
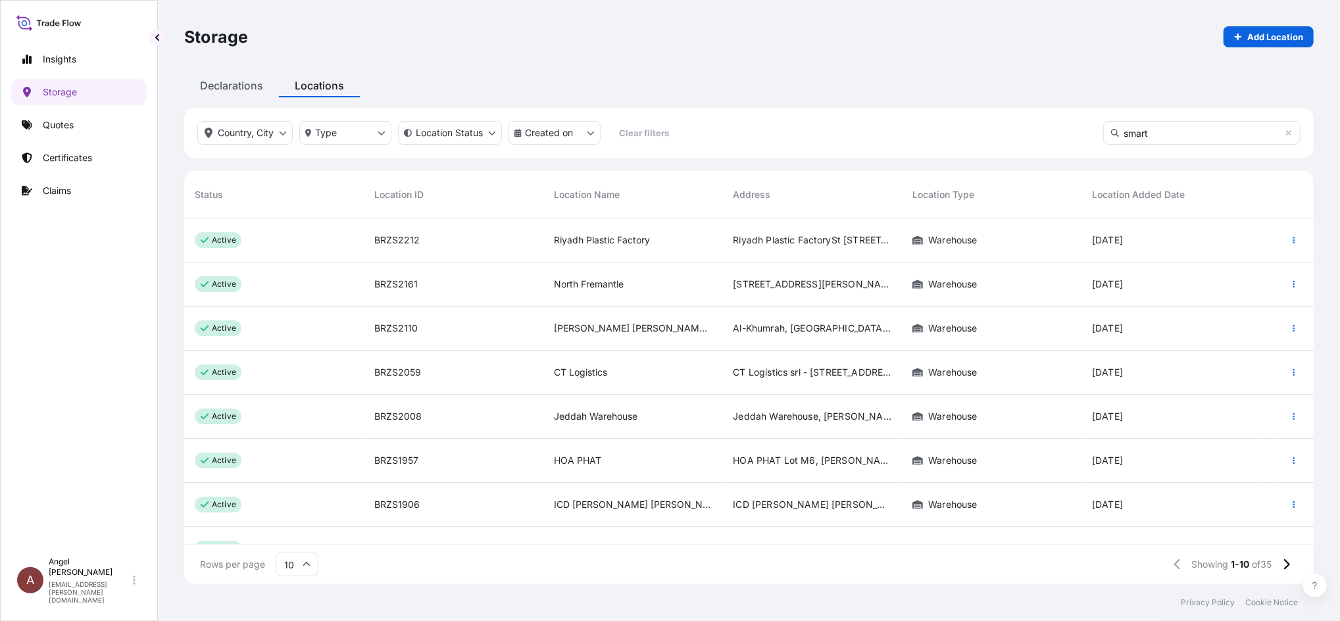
type input "smart"
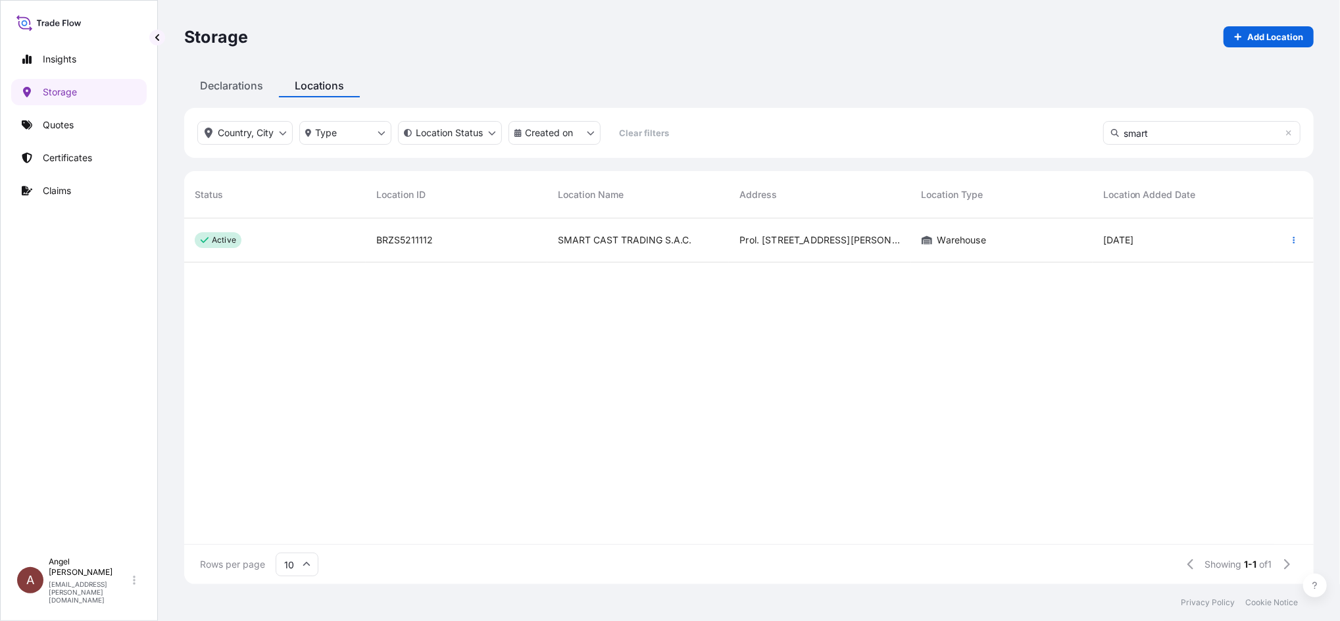
click at [498, 243] on div "BRZS5211112" at bounding box center [456, 240] width 161 height 13
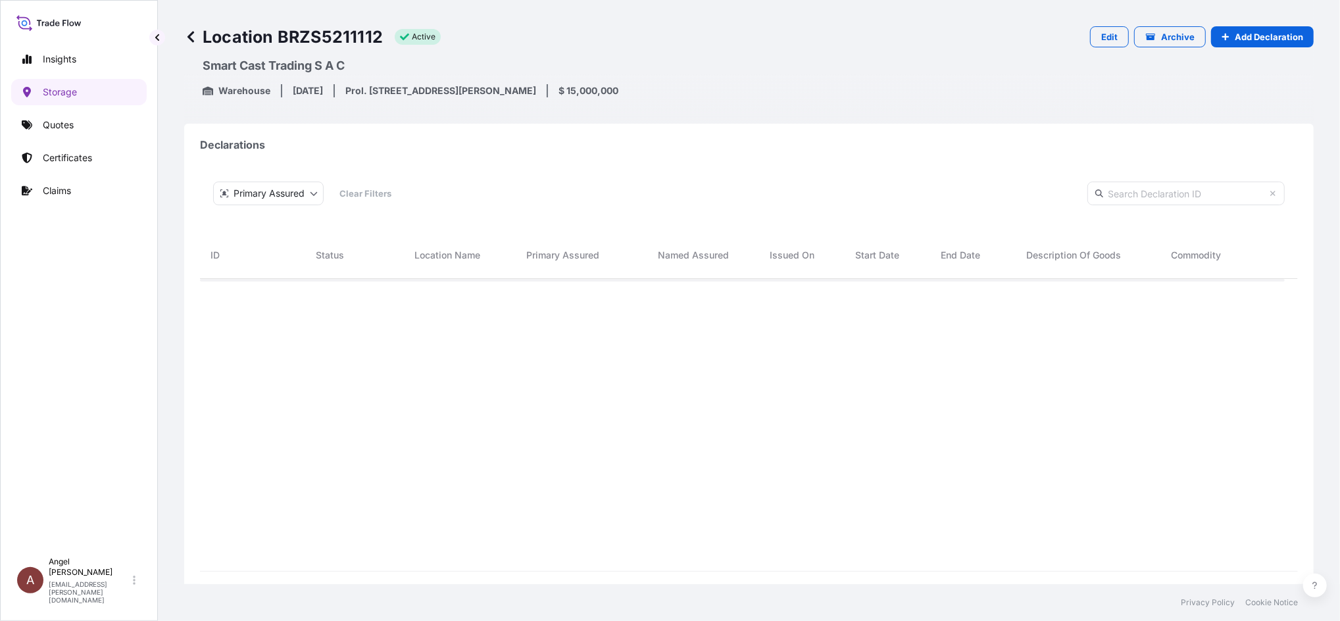
scroll to position [325, 1071]
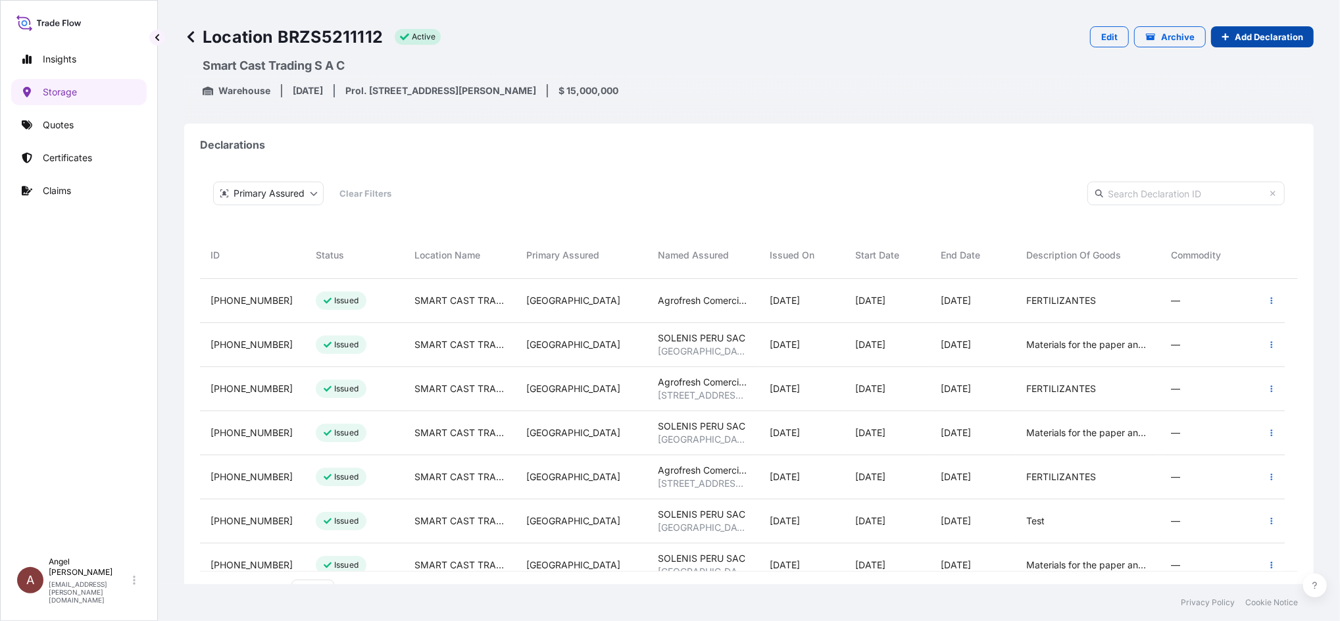
click at [1235, 35] on p "Add Declaration" at bounding box center [1269, 36] width 68 height 13
select select "31635"
select select "884"
select select "USD"
select select "mt"
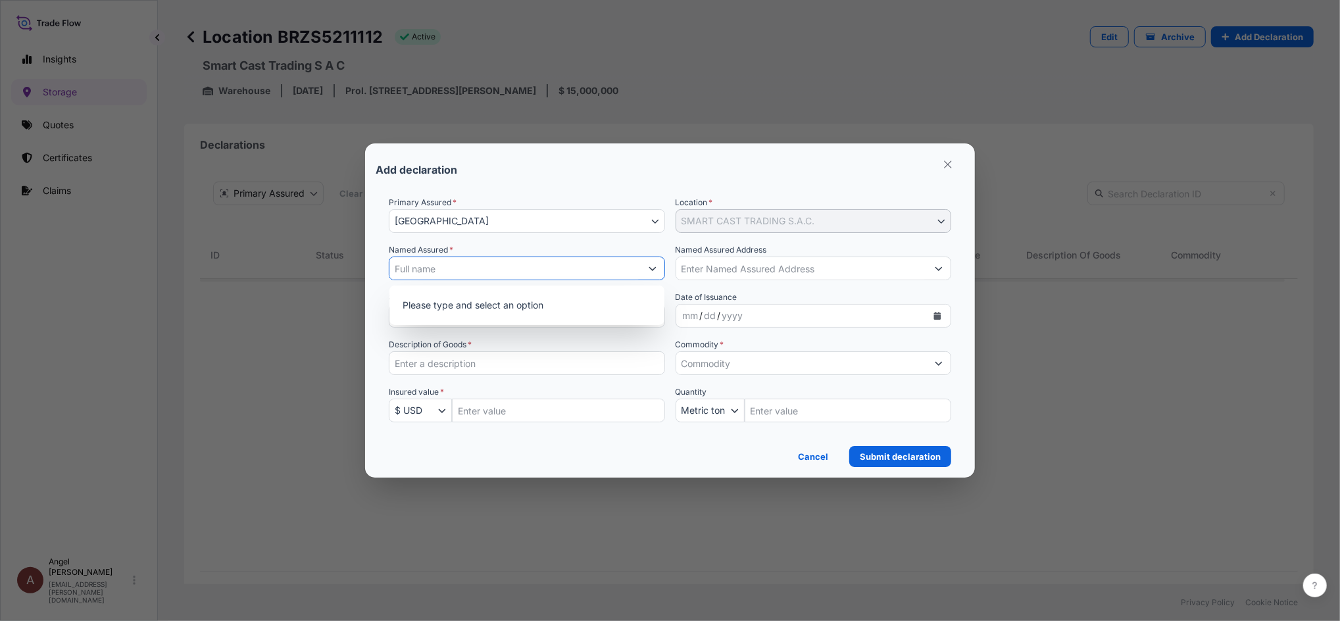
click at [446, 265] on input "Named Assured *" at bounding box center [515, 269] width 251 height 24
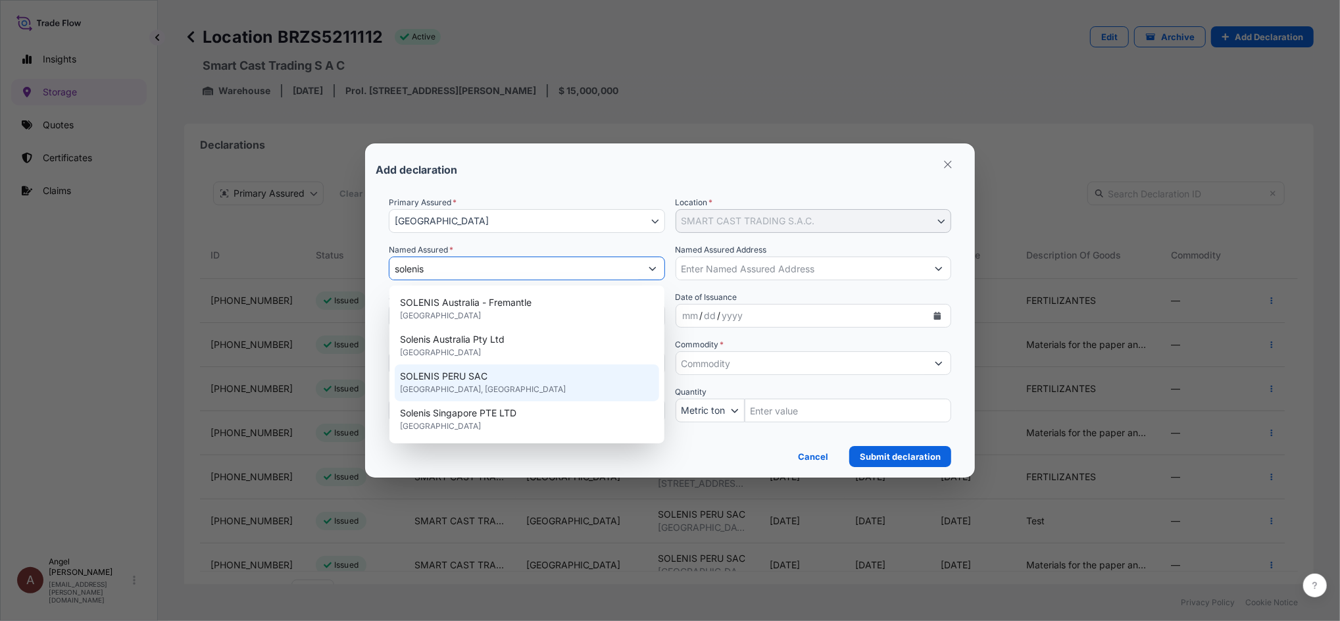
click at [502, 383] on div "SOLENIS PERU SAC [GEOGRAPHIC_DATA], [GEOGRAPHIC_DATA]" at bounding box center [527, 383] width 264 height 37
type input "SOLENIS PERU SAC"
type input "[GEOGRAPHIC_DATA]"
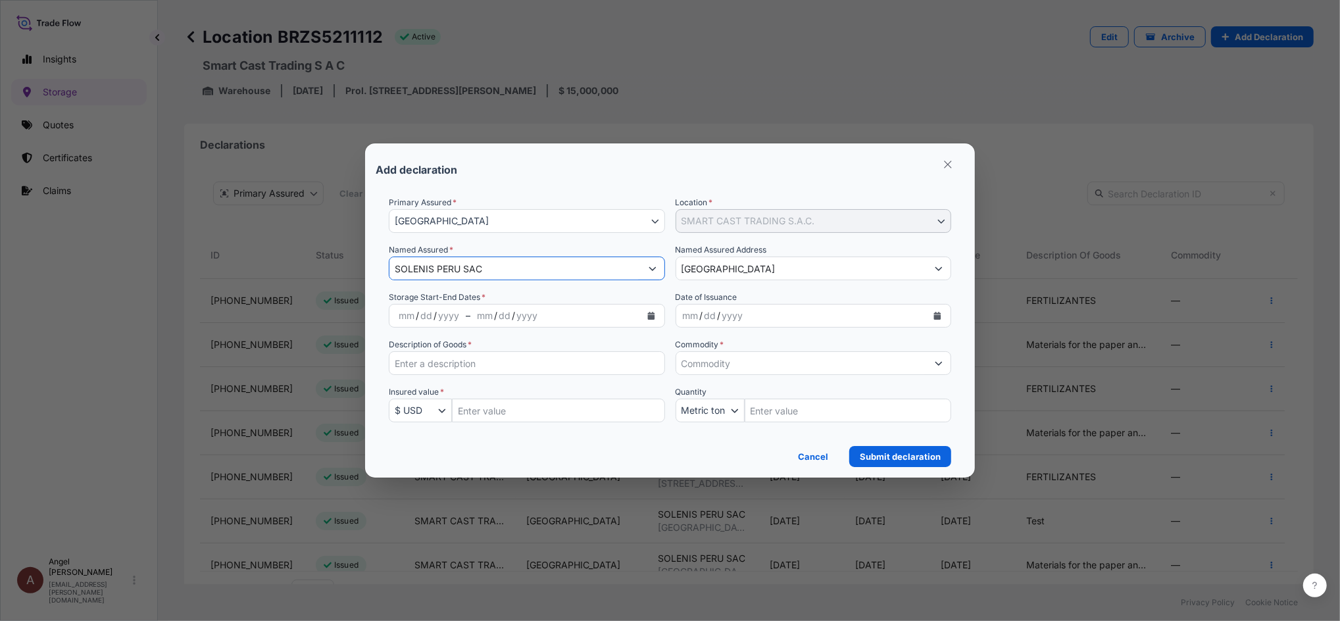
type input "SOLENIS PERU SAC"
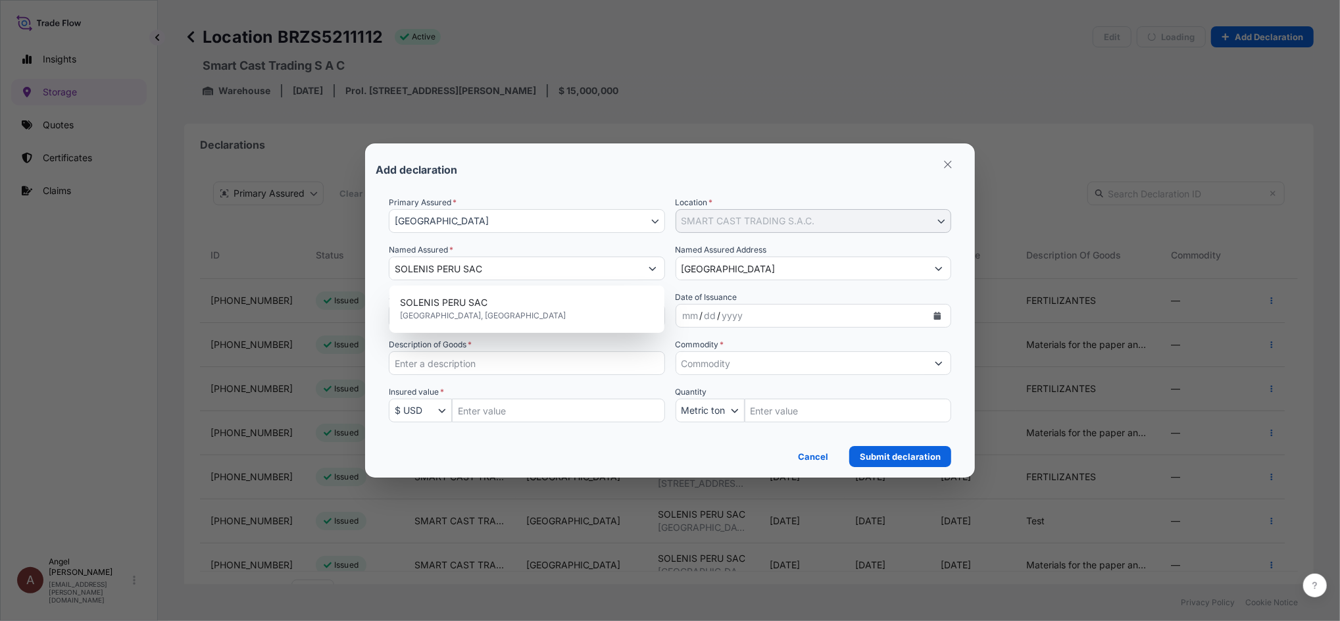
click at [562, 245] on div "Named Assured * SOLENIS PERU SAC" at bounding box center [527, 261] width 276 height 37
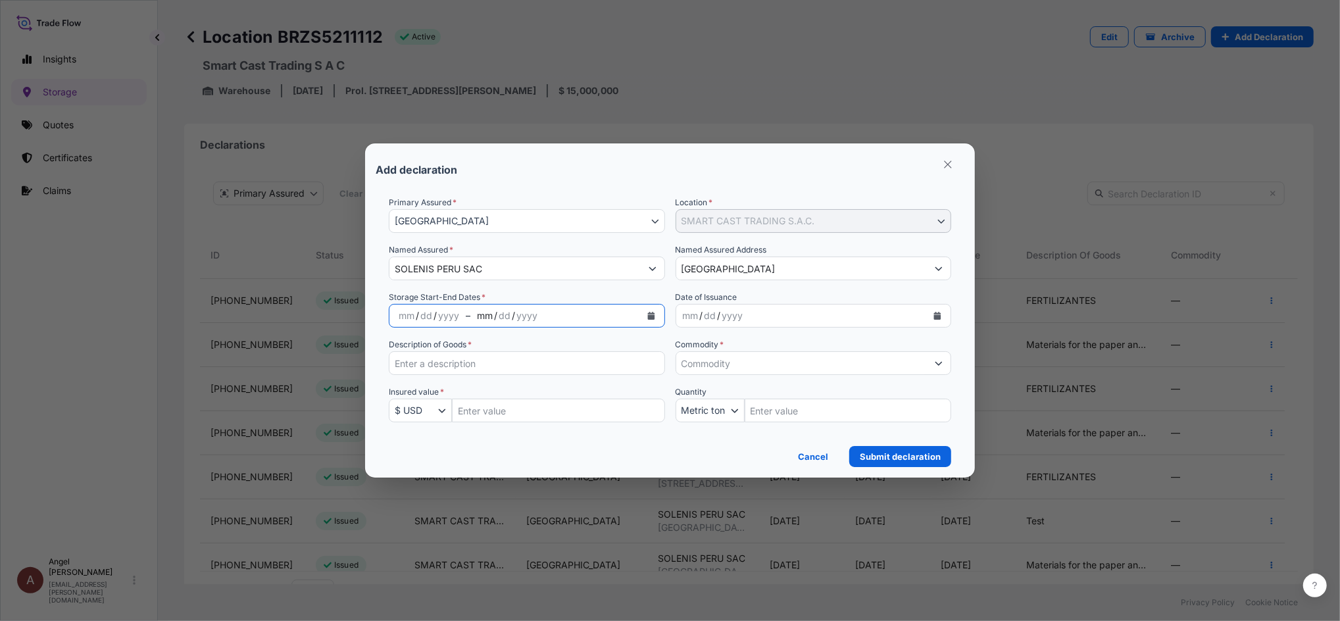
click at [511, 306] on div "mm / dd / yyyy" at bounding box center [555, 316] width 170 height 24
click at [515, 313] on div "yyyy" at bounding box center [527, 316] width 24 height 16
click at [653, 318] on icon "Calendar" at bounding box center [650, 316] width 7 height 8
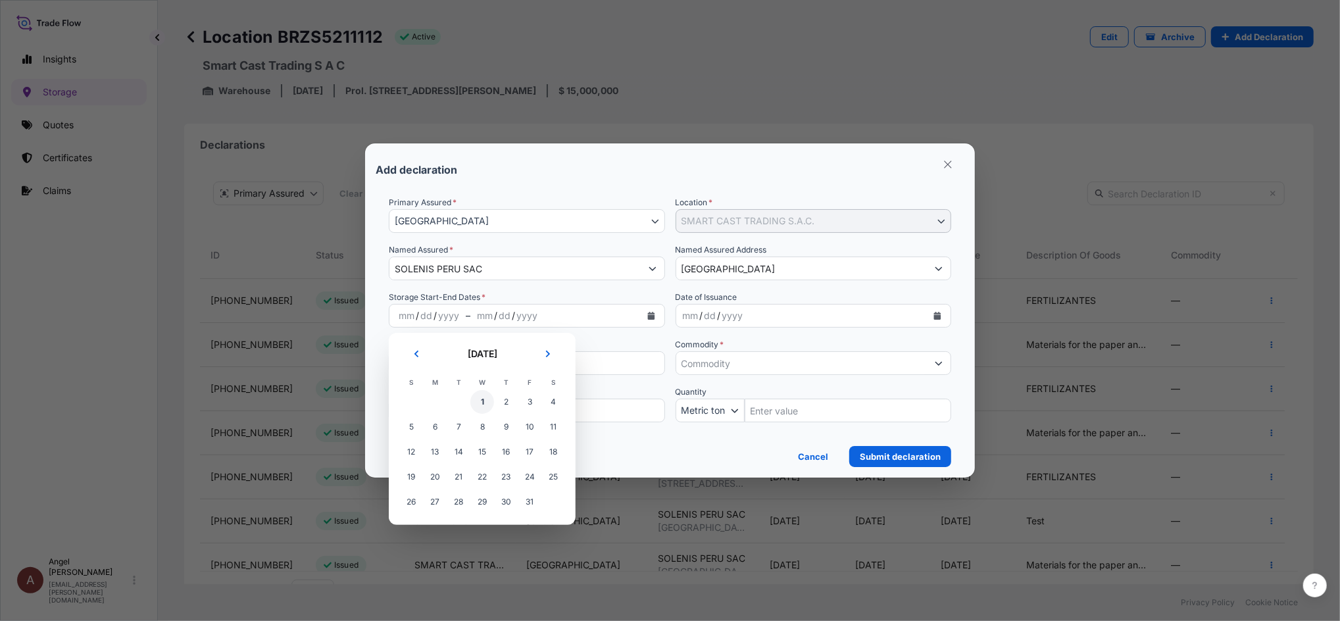
click at [489, 401] on span "1" at bounding box center [482, 402] width 24 height 24
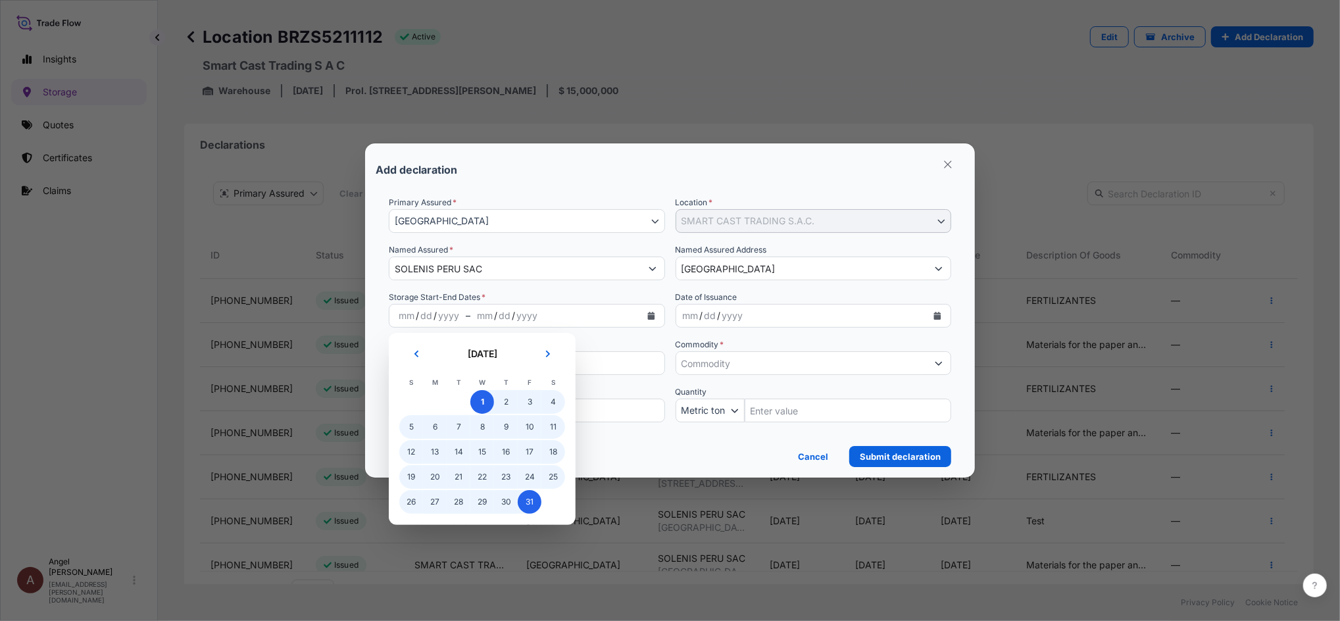
click at [534, 503] on span "31" at bounding box center [530, 502] width 24 height 24
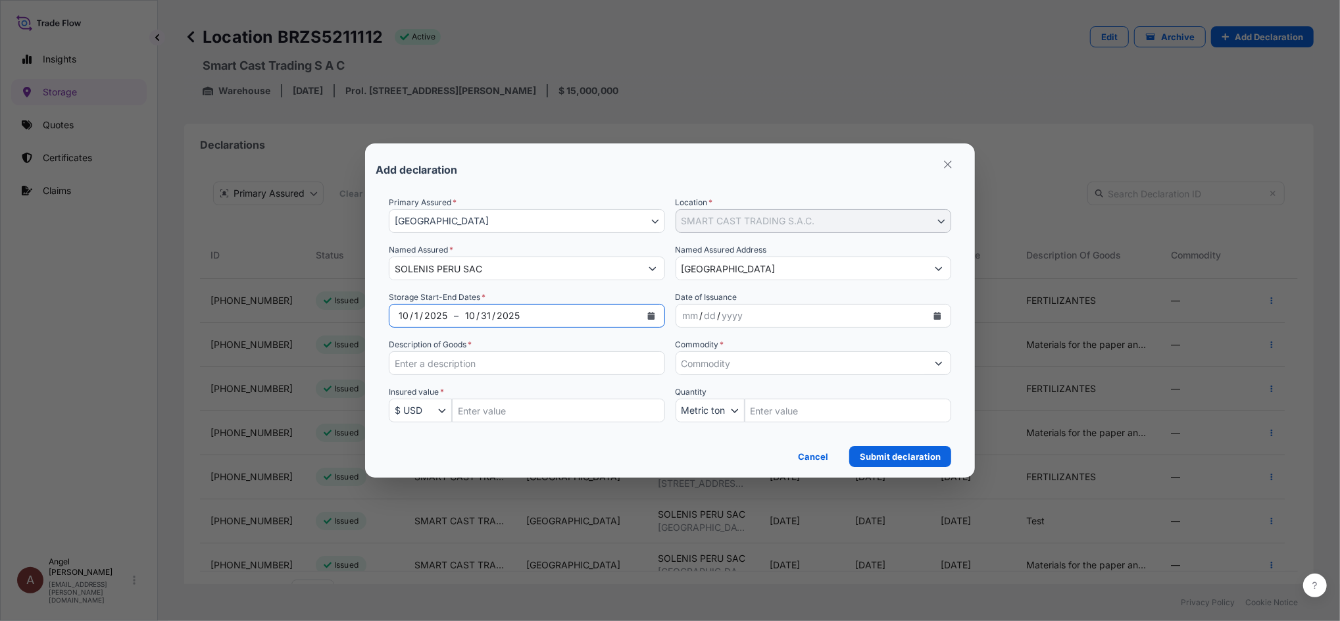
click at [508, 360] on input "Description of Goods *" at bounding box center [527, 363] width 276 height 24
paste input "Materials for the paper and mining industries"
type input "Materials for the paper and mining industries"
click at [555, 407] on input "Insured Value Amount" at bounding box center [558, 411] width 213 height 24
paste input "5115611.84"
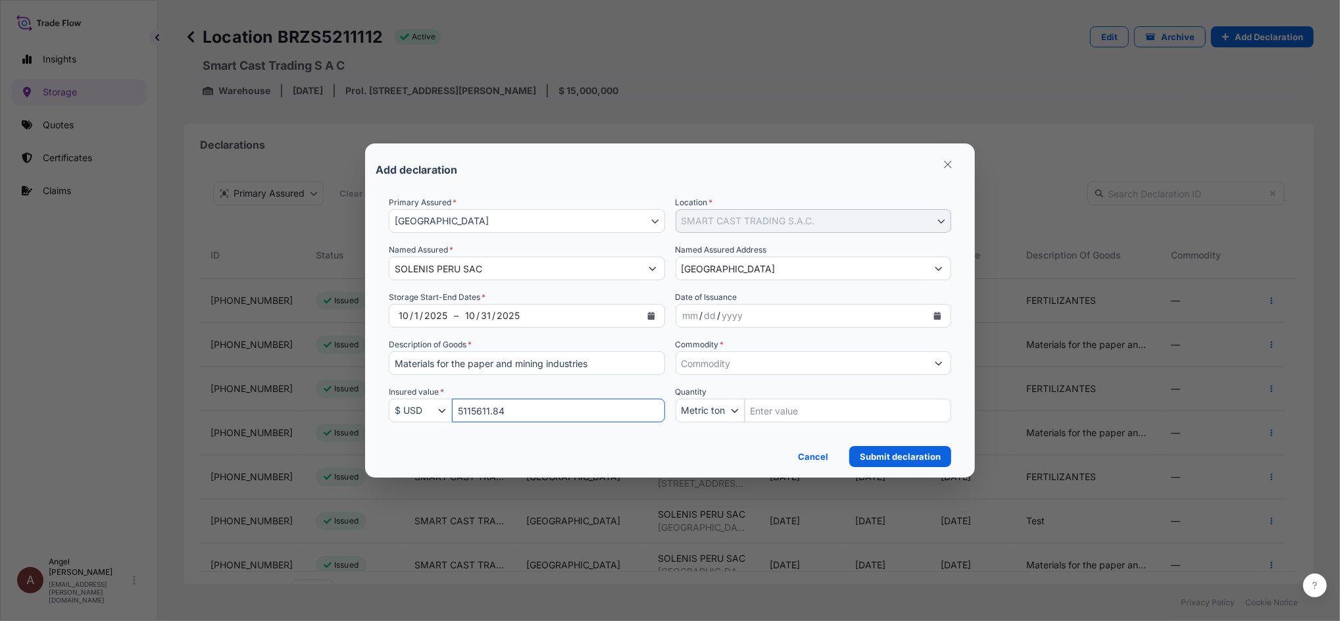
type input "5115611.84"
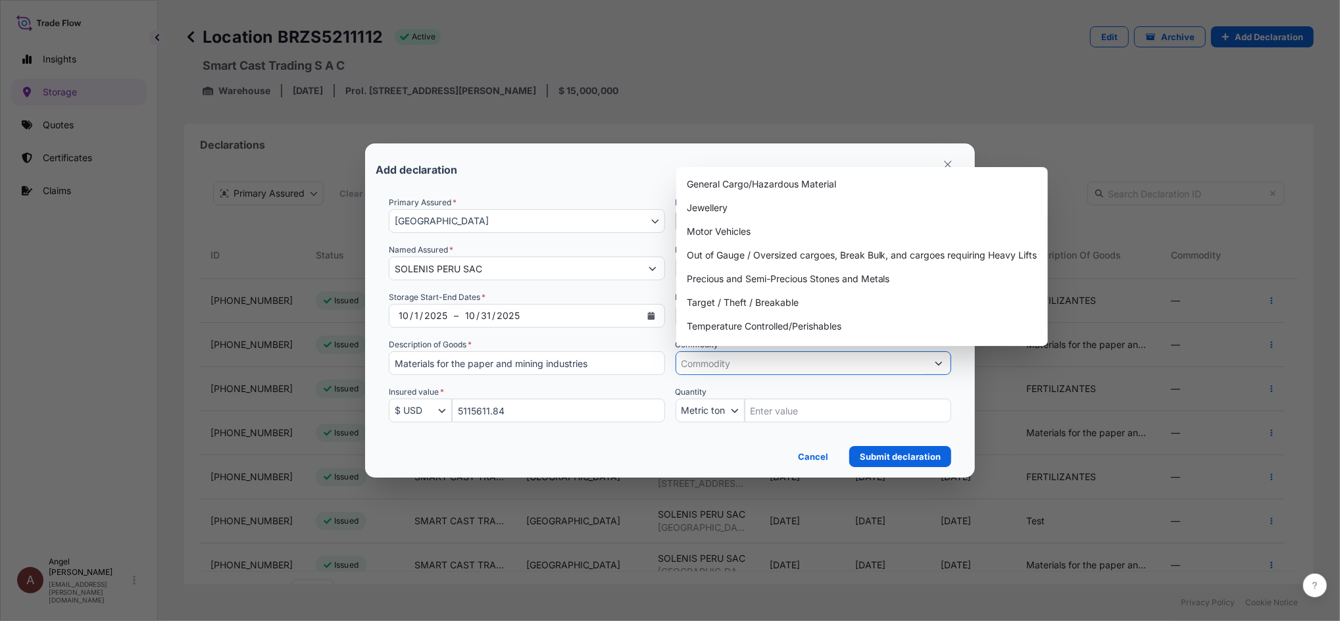
click at [769, 362] on input "Commodity *" at bounding box center [801, 363] width 251 height 24
click at [730, 177] on div "General Cargo/Hazardous Material" at bounding box center [862, 184] width 361 height 24
type input "General Cargo/Hazardous Material"
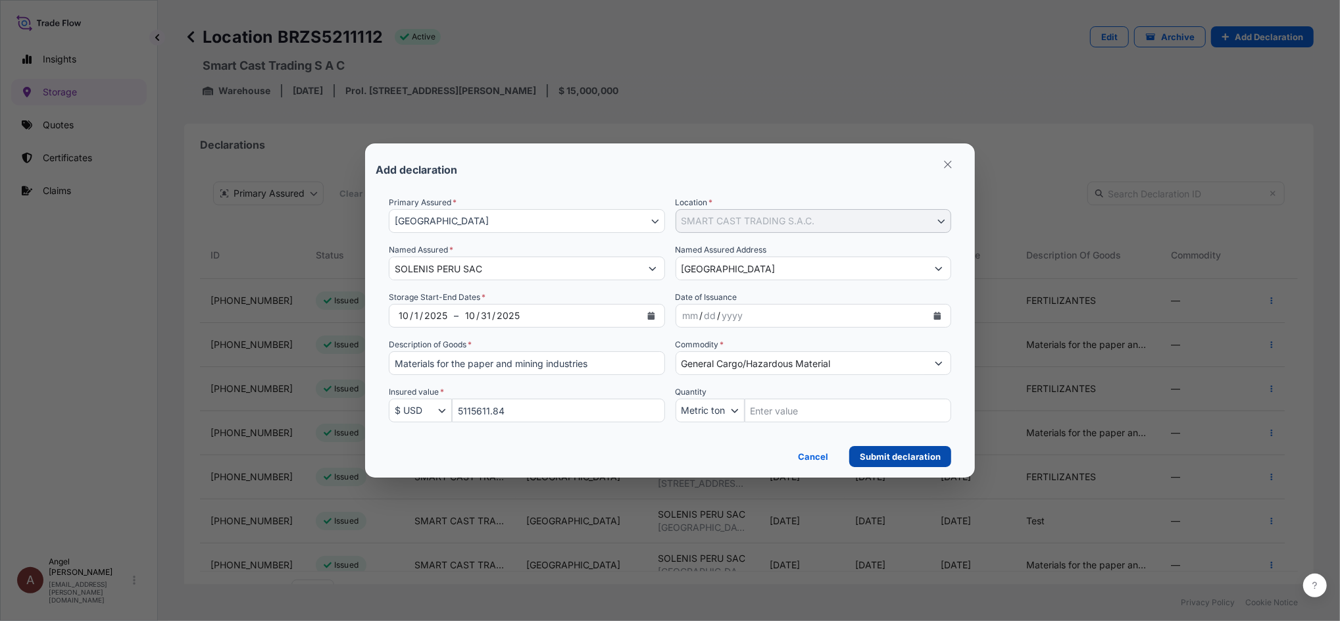
click at [906, 458] on p "Submit declaration" at bounding box center [900, 456] width 81 height 13
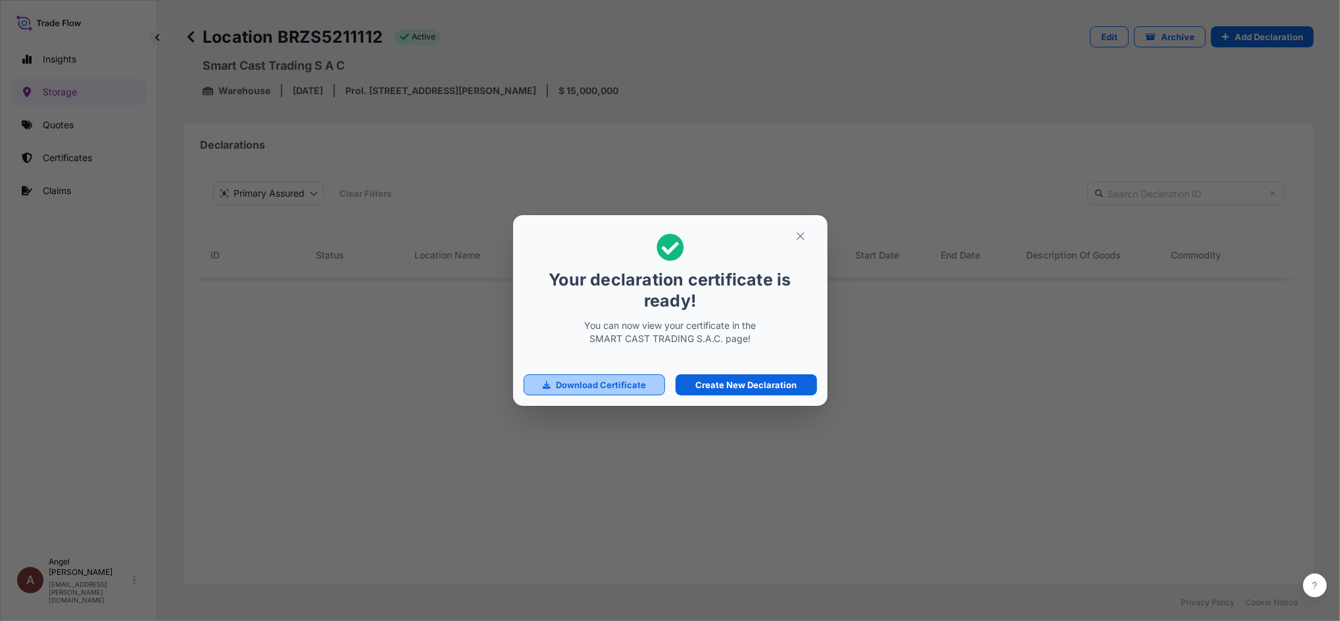
click at [633, 384] on p "Download Certificate" at bounding box center [601, 384] width 90 height 13
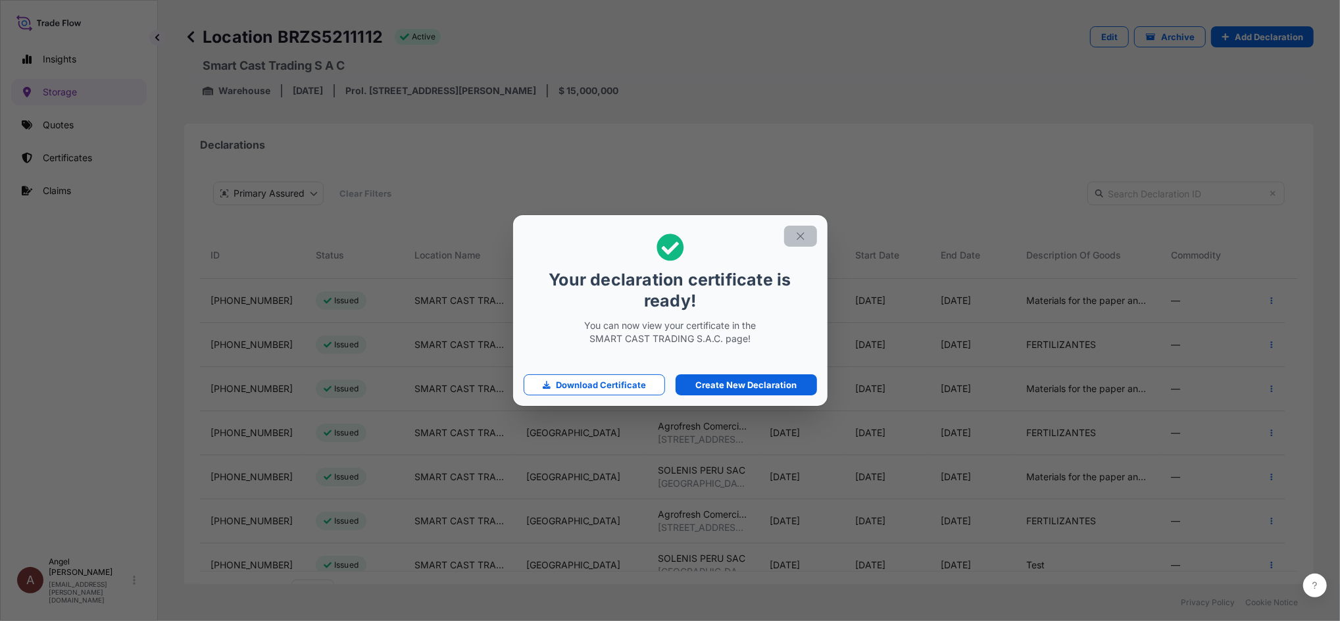
click at [805, 234] on icon "button" at bounding box center [801, 236] width 12 height 12
